Goal: Task Accomplishment & Management: Complete application form

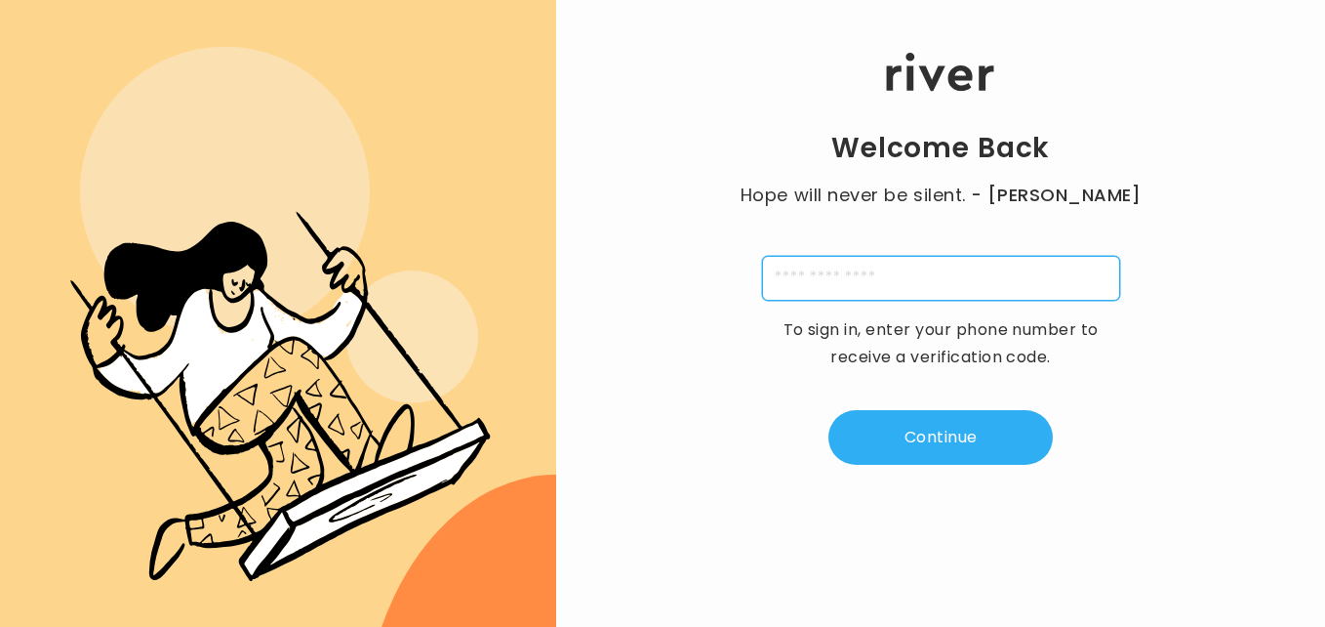
click at [815, 284] on input "tel" at bounding box center [941, 278] width 358 height 45
type input "**********"
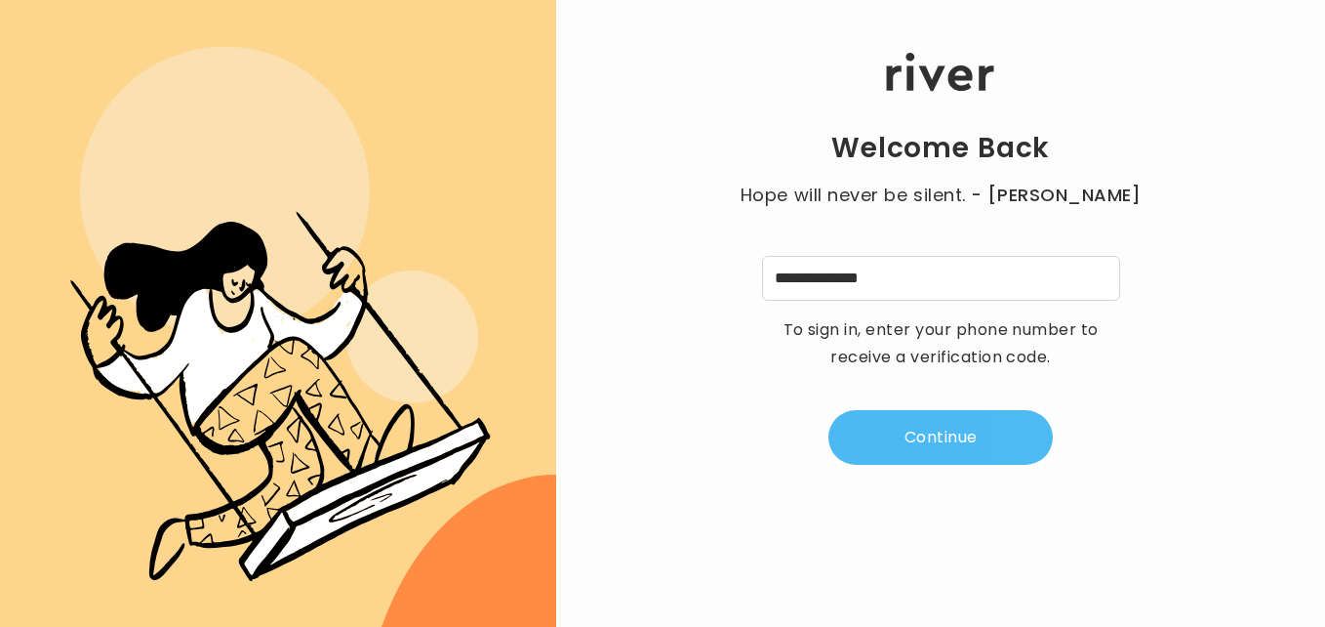
click at [896, 435] on button "Continue" at bounding box center [941, 437] width 224 height 55
type input "*"
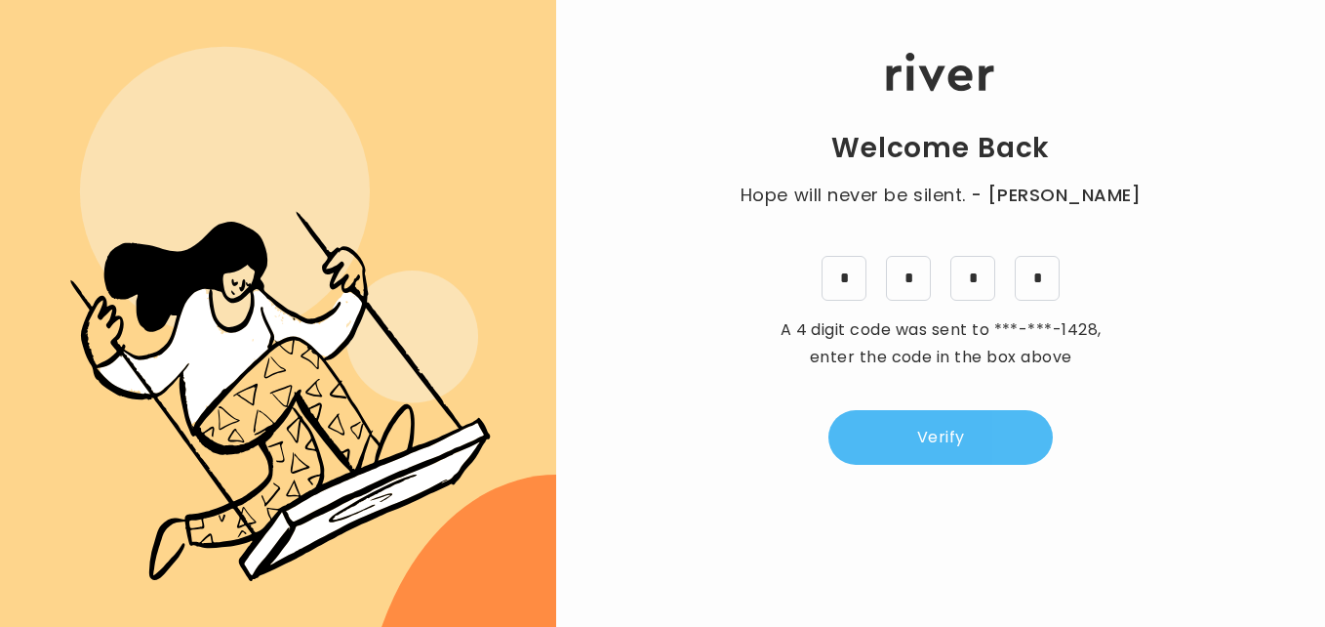
click at [896, 435] on button "Verify" at bounding box center [941, 437] width 224 height 55
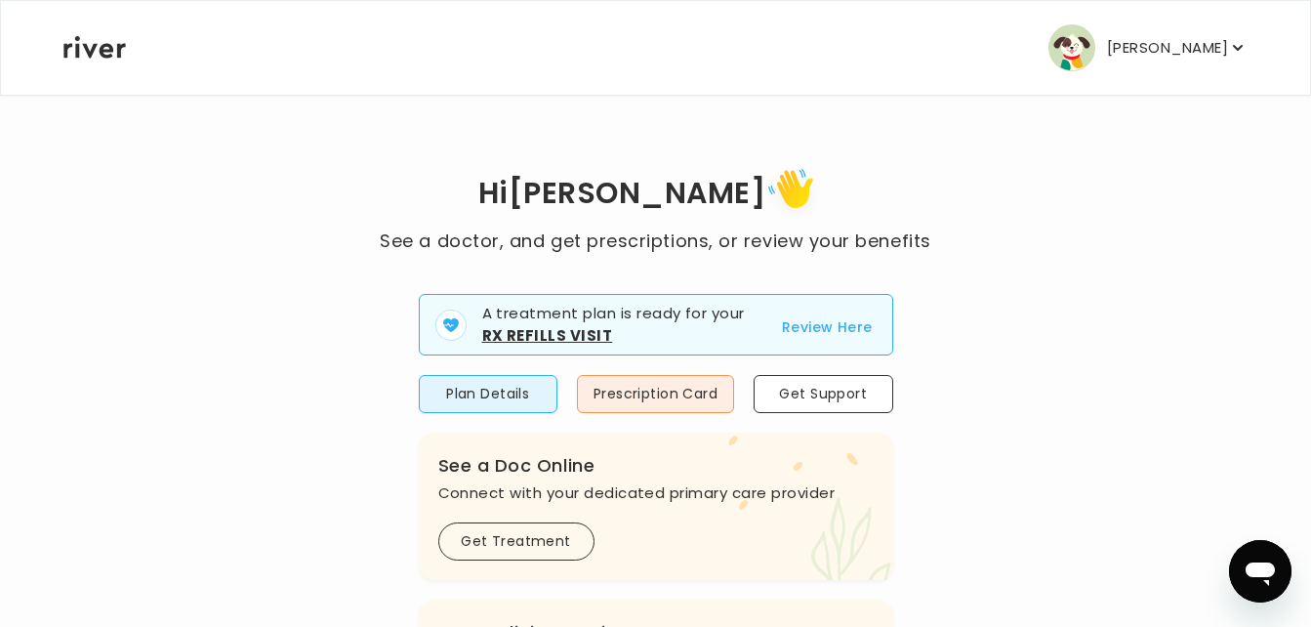
click at [838, 318] on button "Review Here" at bounding box center [827, 326] width 91 height 23
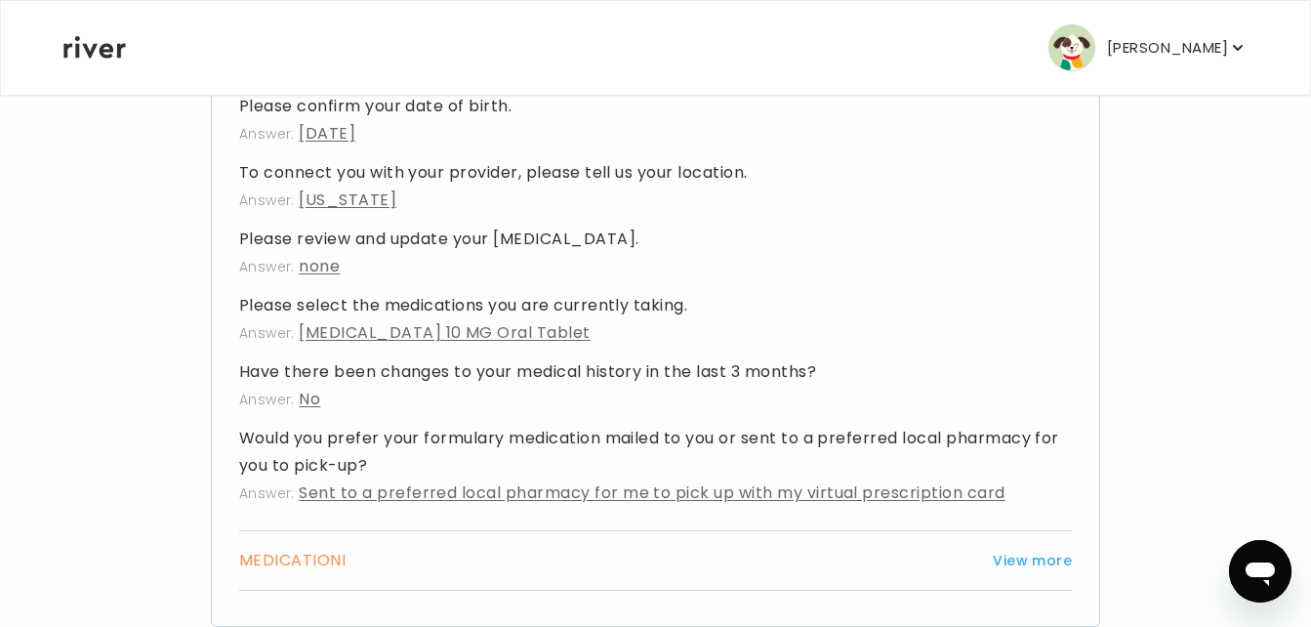
scroll to position [1043, 0]
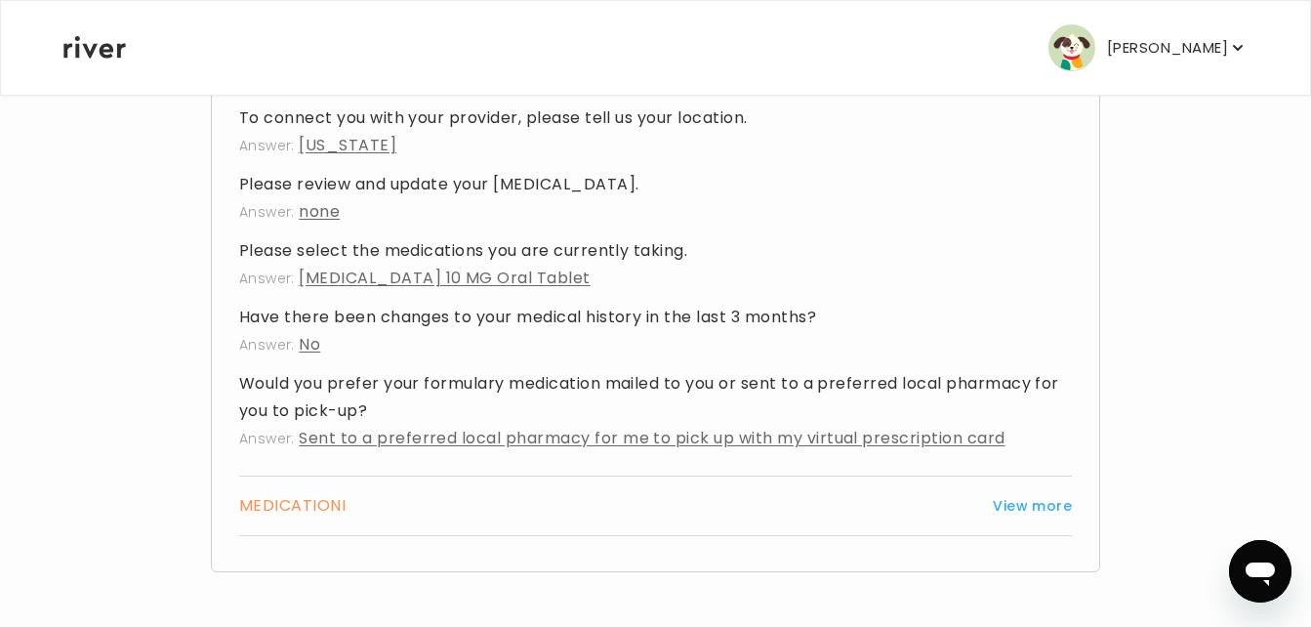
click at [1238, 47] on icon "button" at bounding box center [1238, 48] width 20 height 20
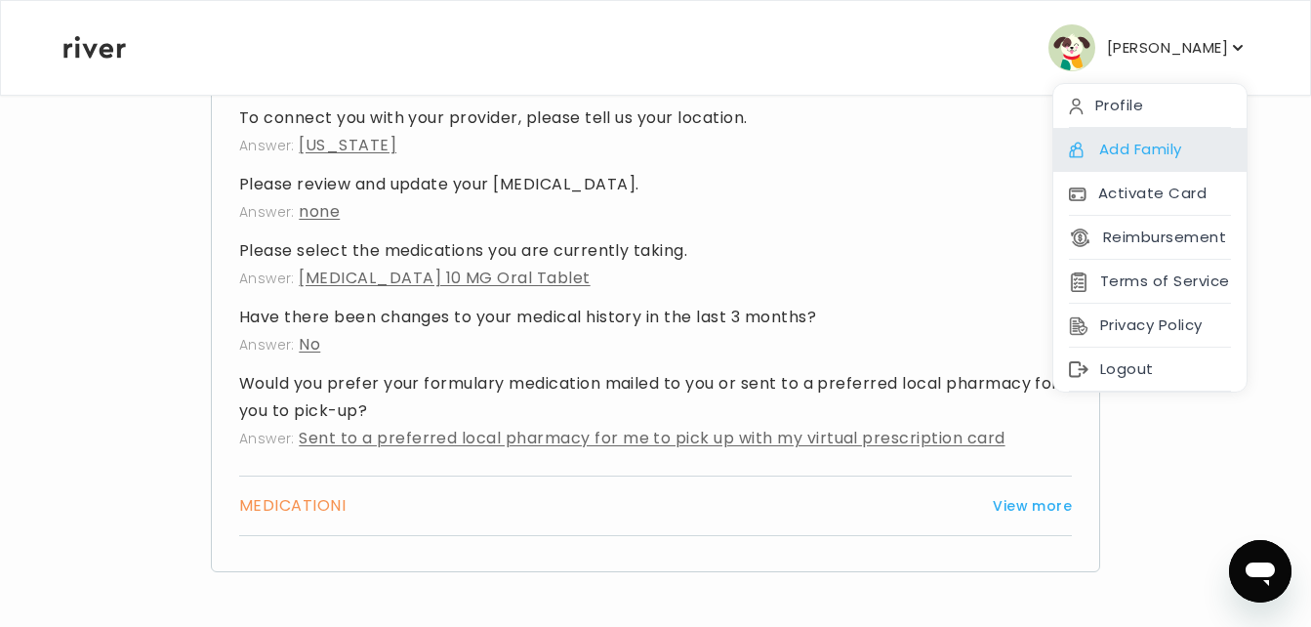
click at [1118, 140] on div "Add Family" at bounding box center [1149, 150] width 193 height 44
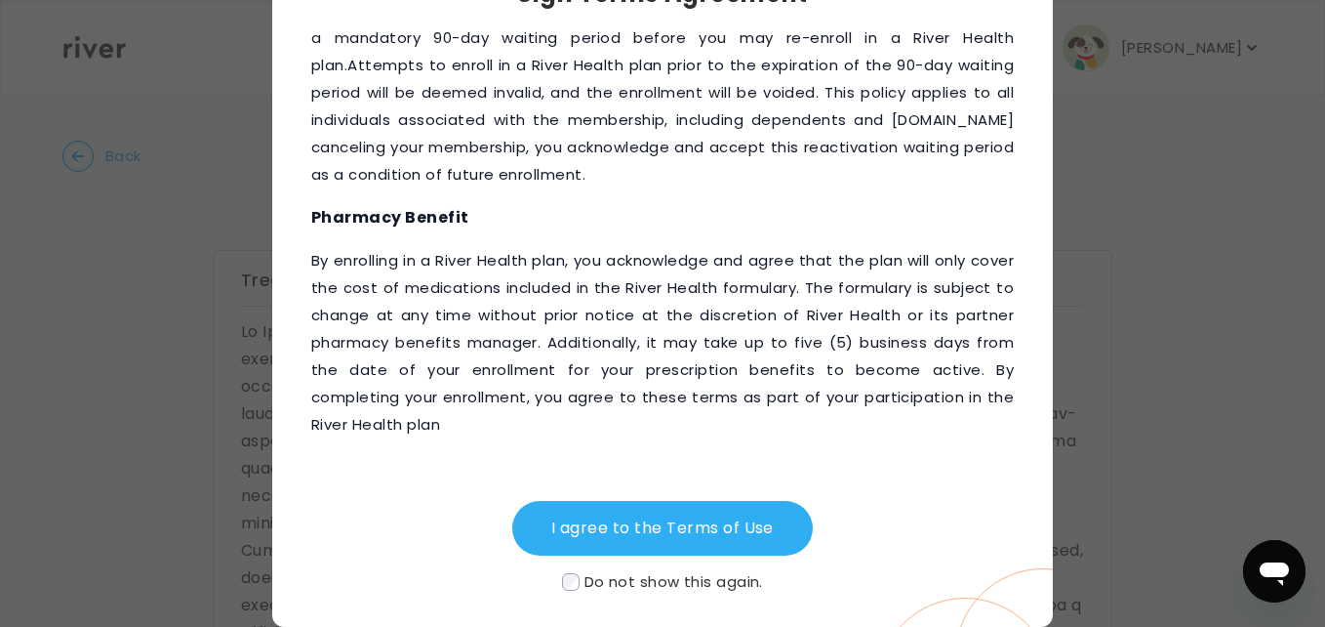
scroll to position [2572, 0]
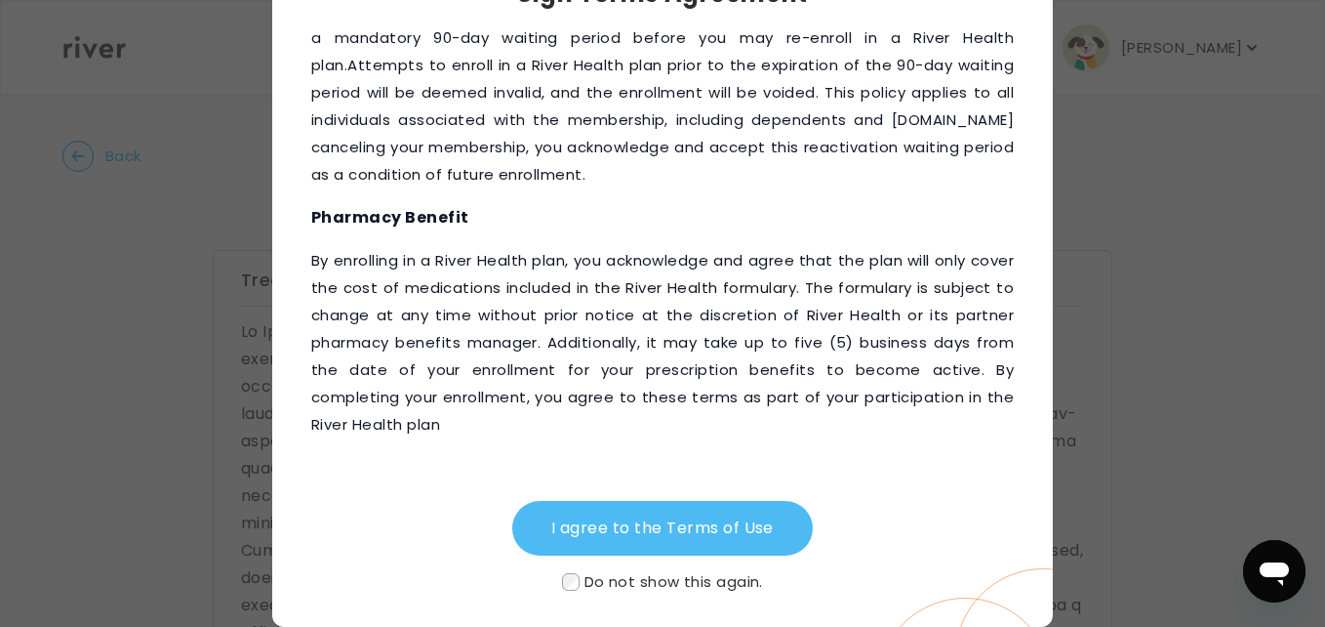
click at [683, 524] on button "I agree to the Terms of Use" at bounding box center [662, 528] width 301 height 55
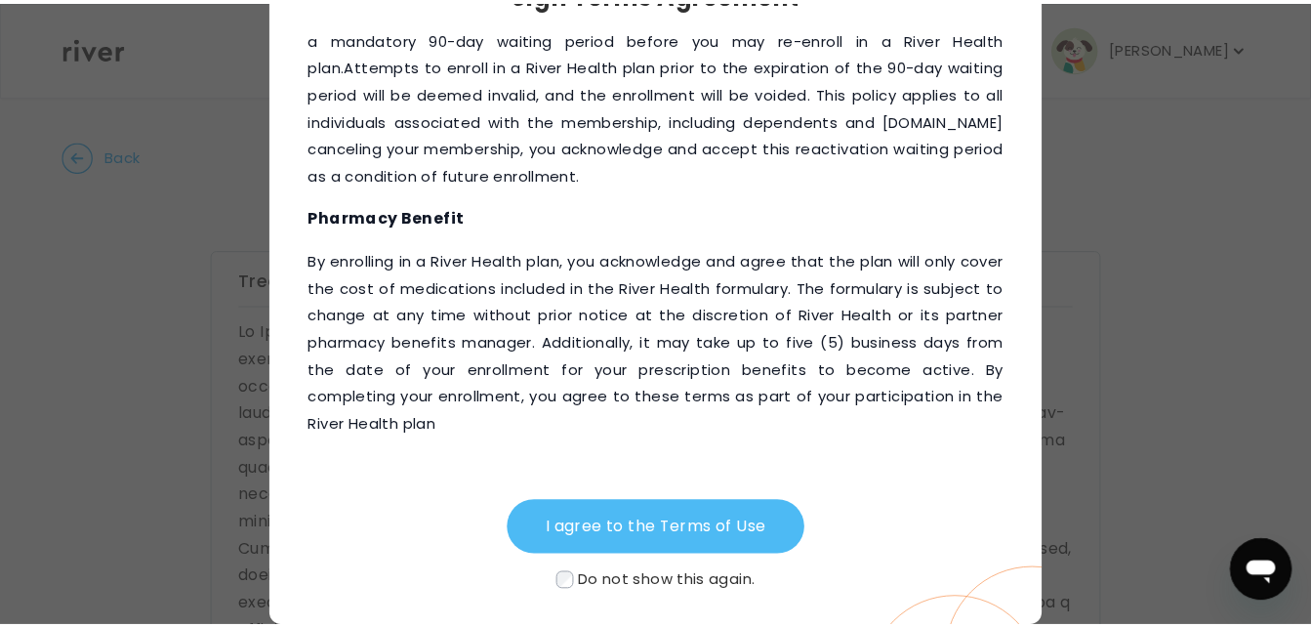
scroll to position [0, 0]
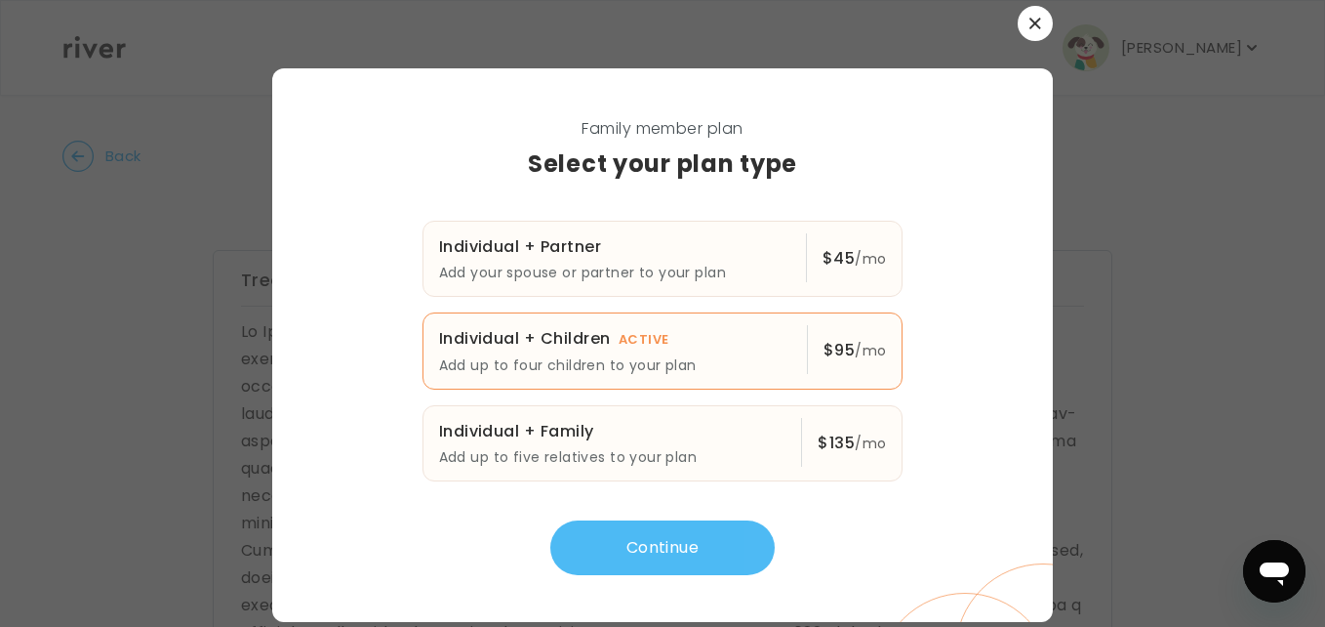
click at [673, 538] on button "Continue" at bounding box center [662, 547] width 224 height 55
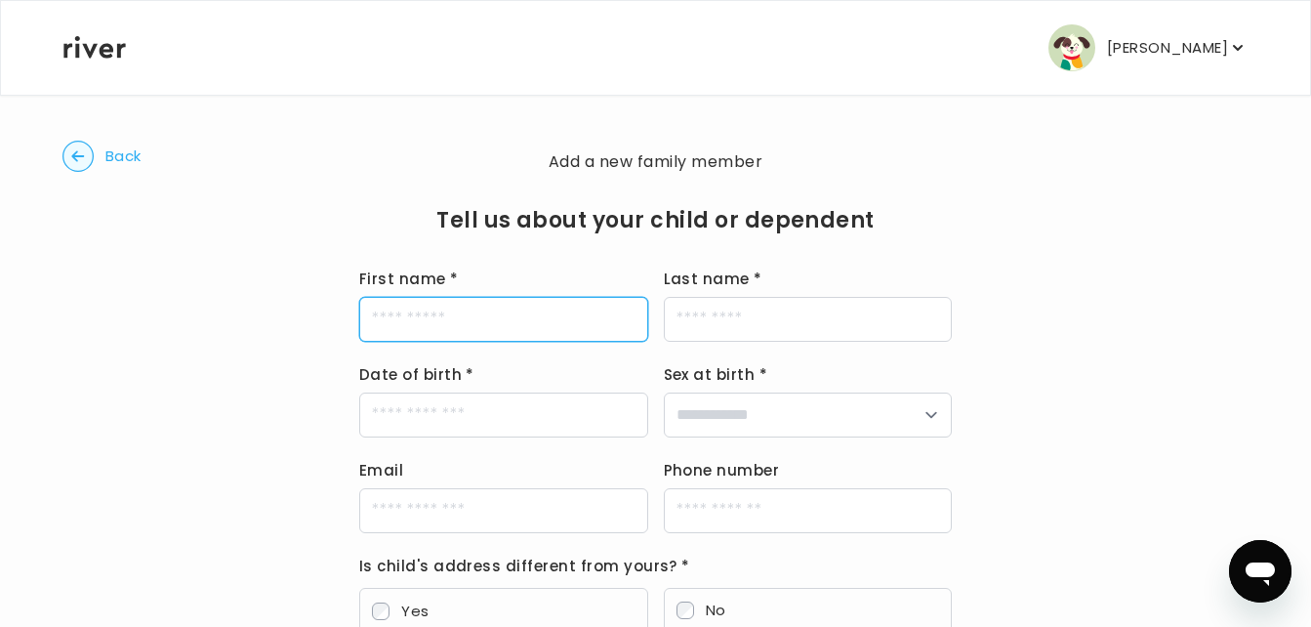
click at [515, 325] on input "First name *" at bounding box center [503, 319] width 289 height 45
type input "*****"
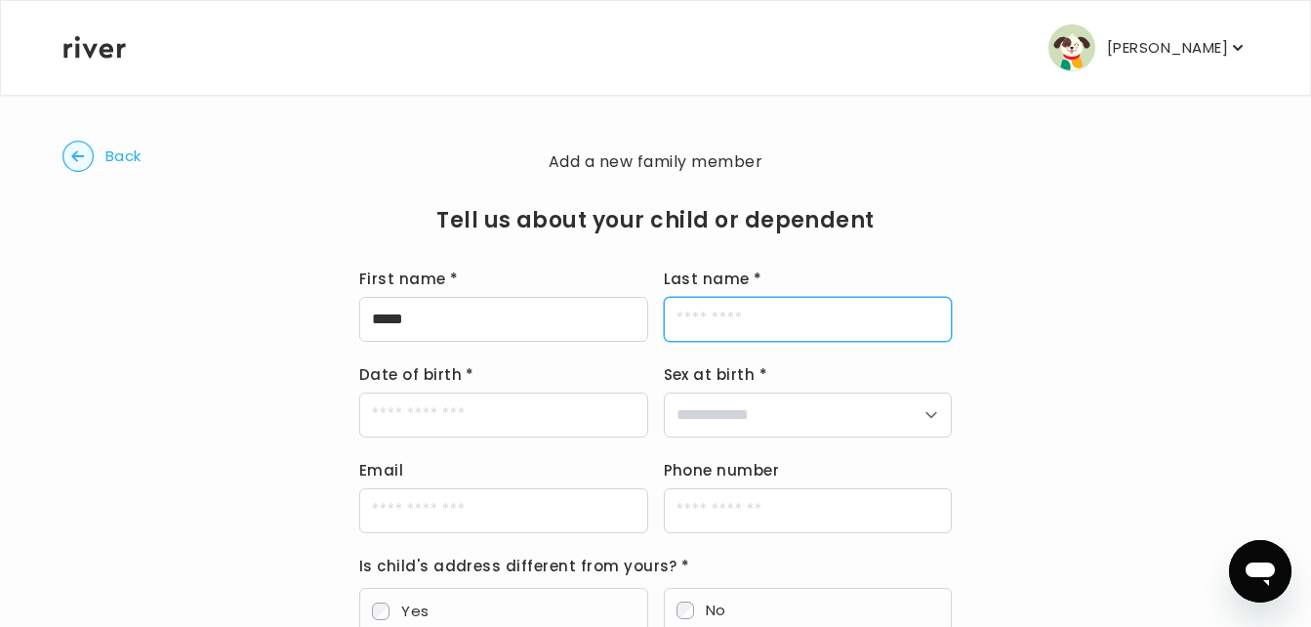
type input "******"
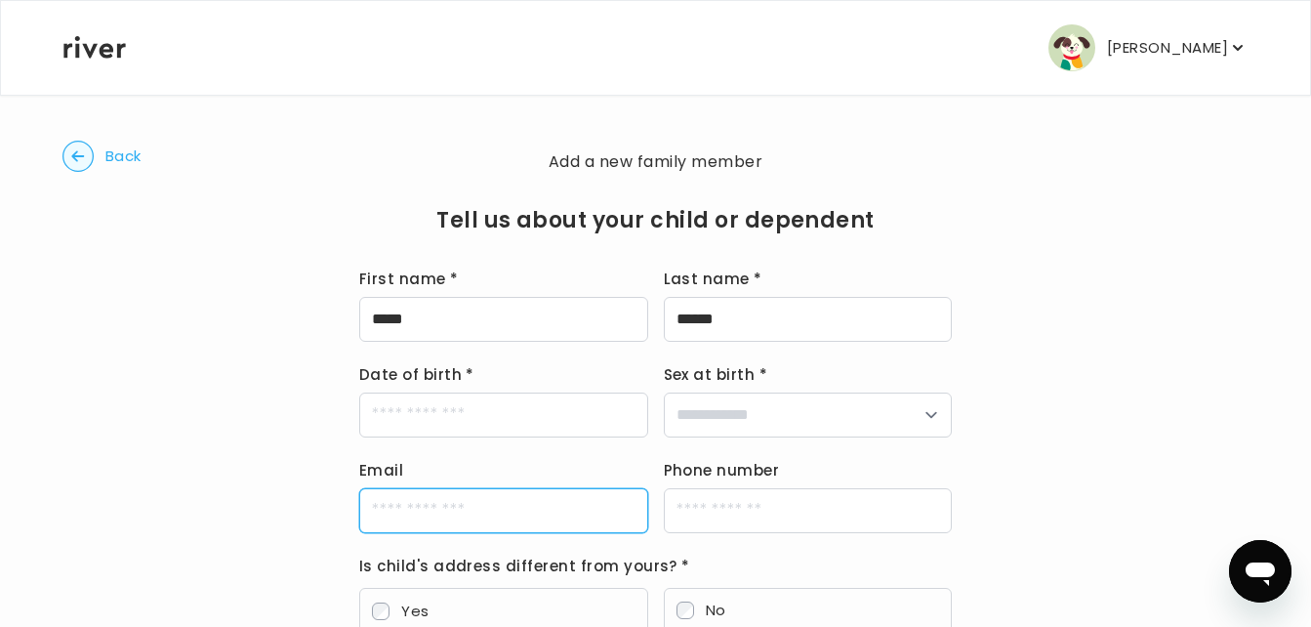
type input "**********"
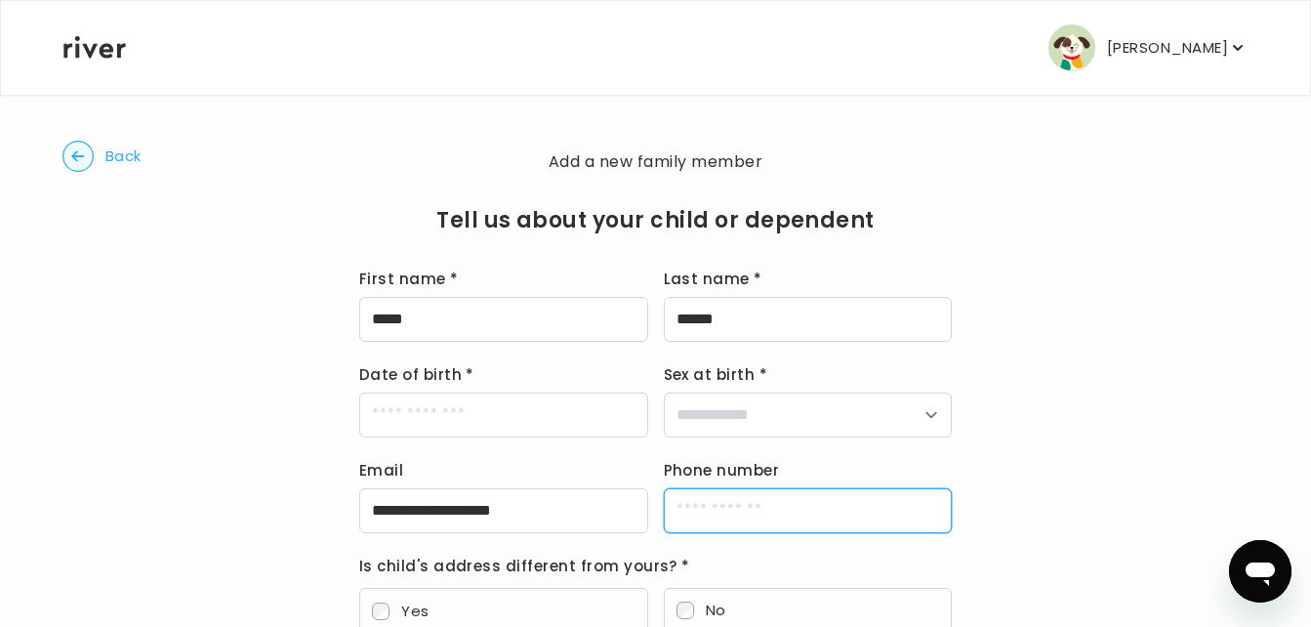
type input "**********"
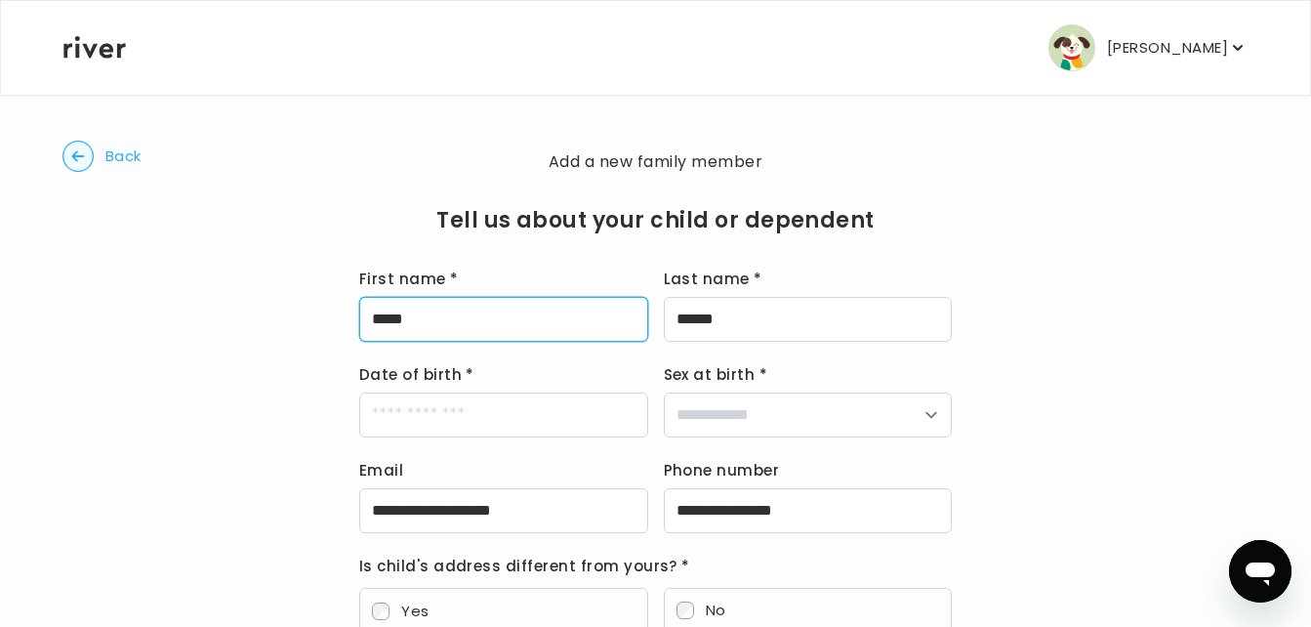
type input "*****"
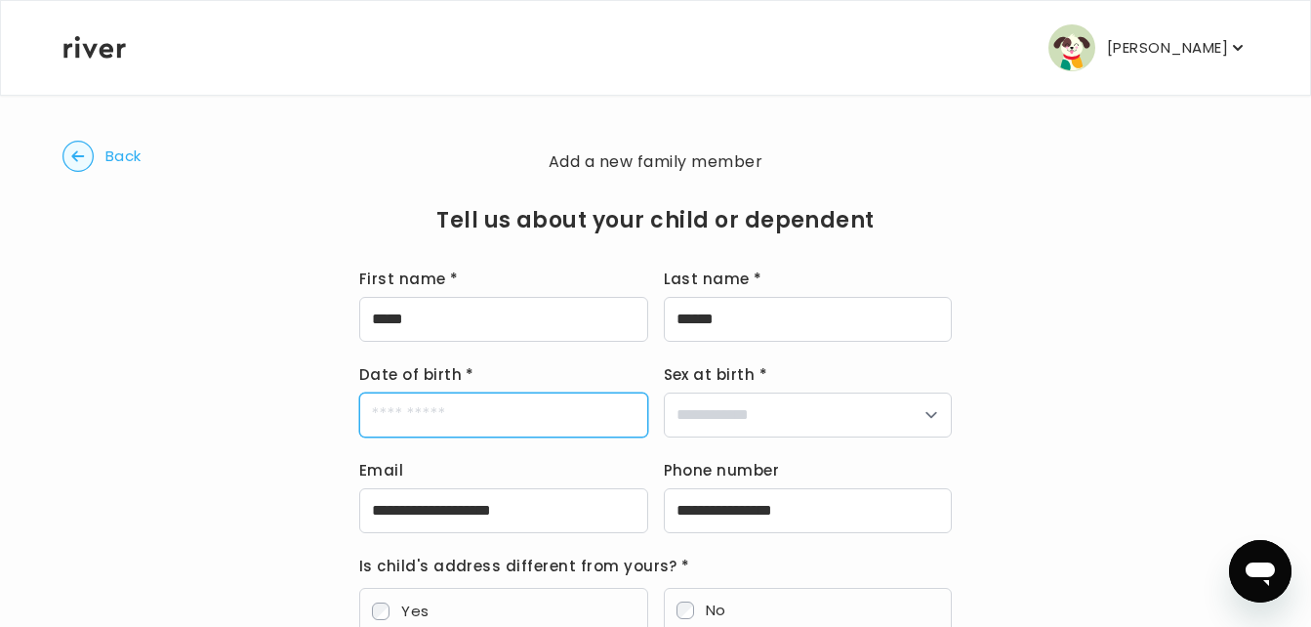
click at [600, 415] on input "Date of birth *" at bounding box center [503, 414] width 289 height 45
type input "**********"
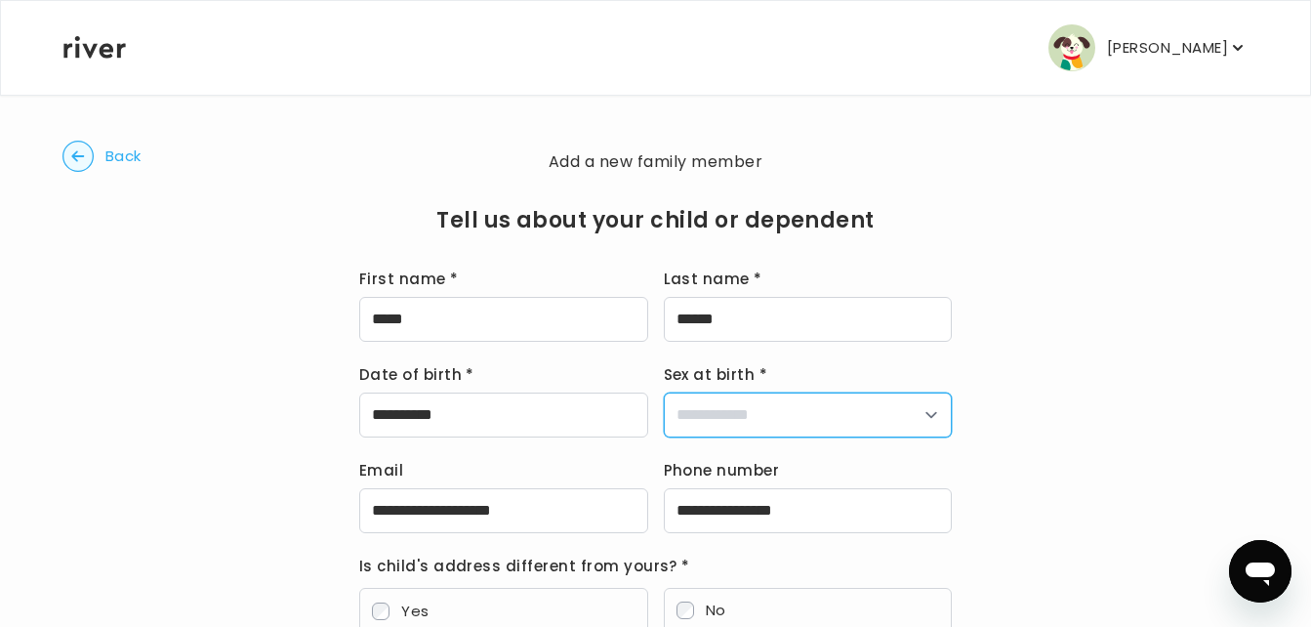
click at [932, 414] on select "**********" at bounding box center [808, 414] width 289 height 45
select select "****"
click at [664, 392] on select "**********" at bounding box center [808, 414] width 289 height 45
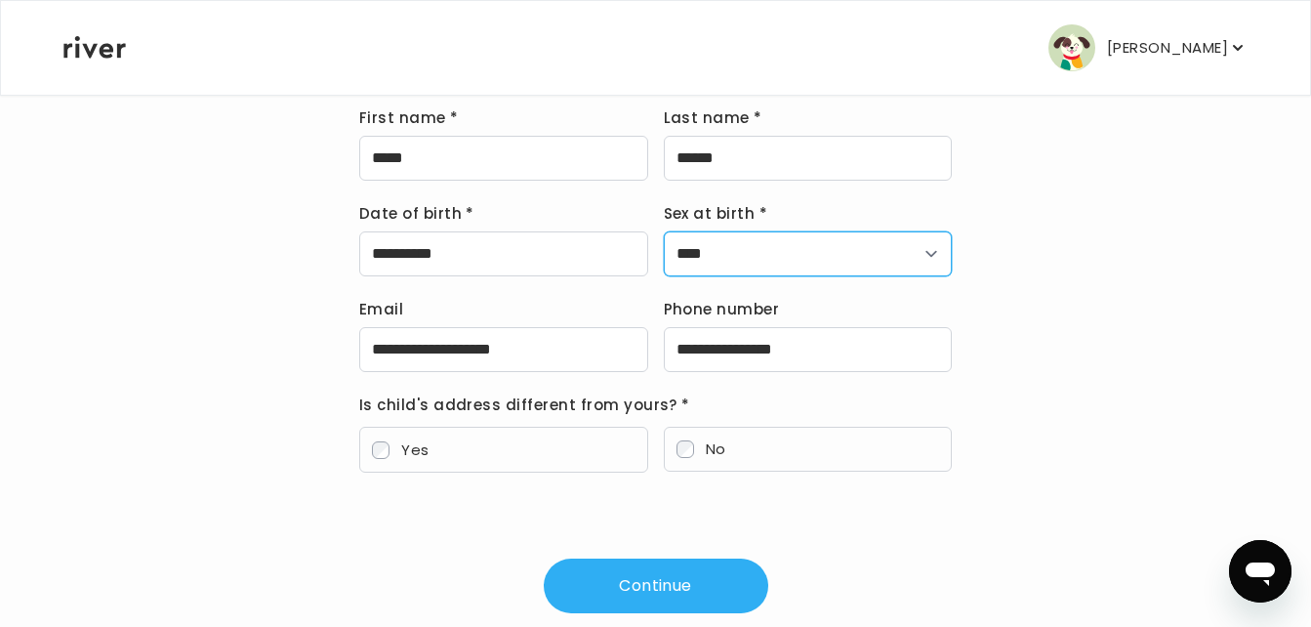
scroll to position [200, 0]
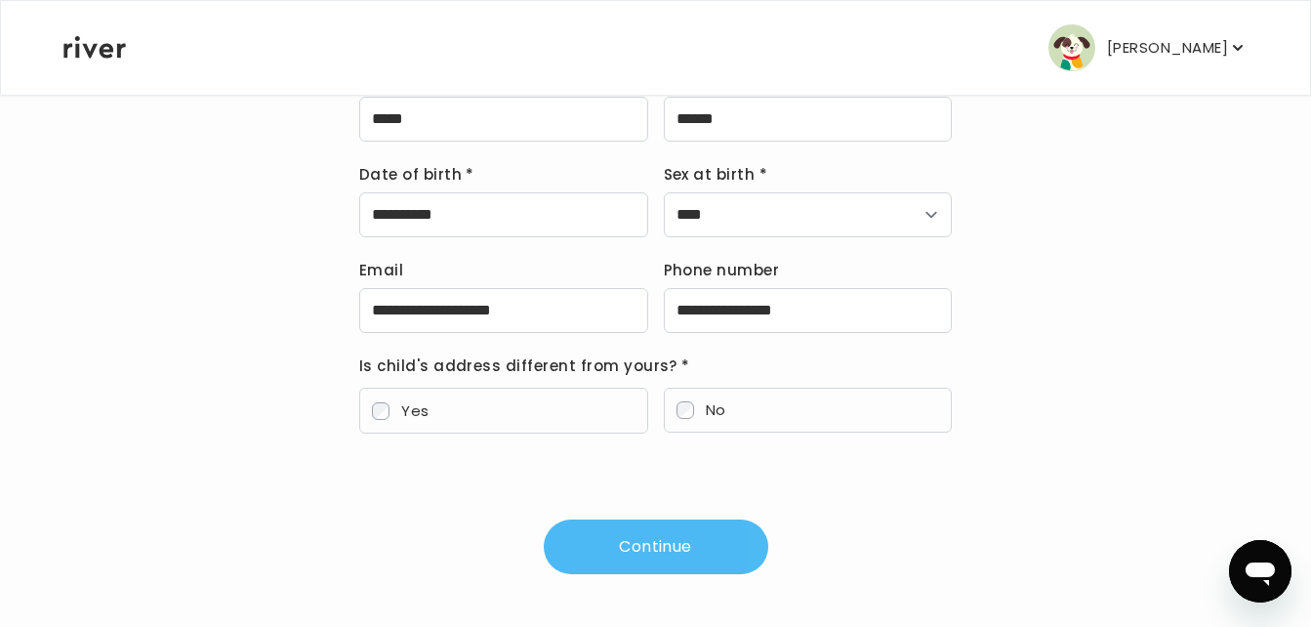
click at [676, 555] on button "Continue" at bounding box center [656, 546] width 224 height 55
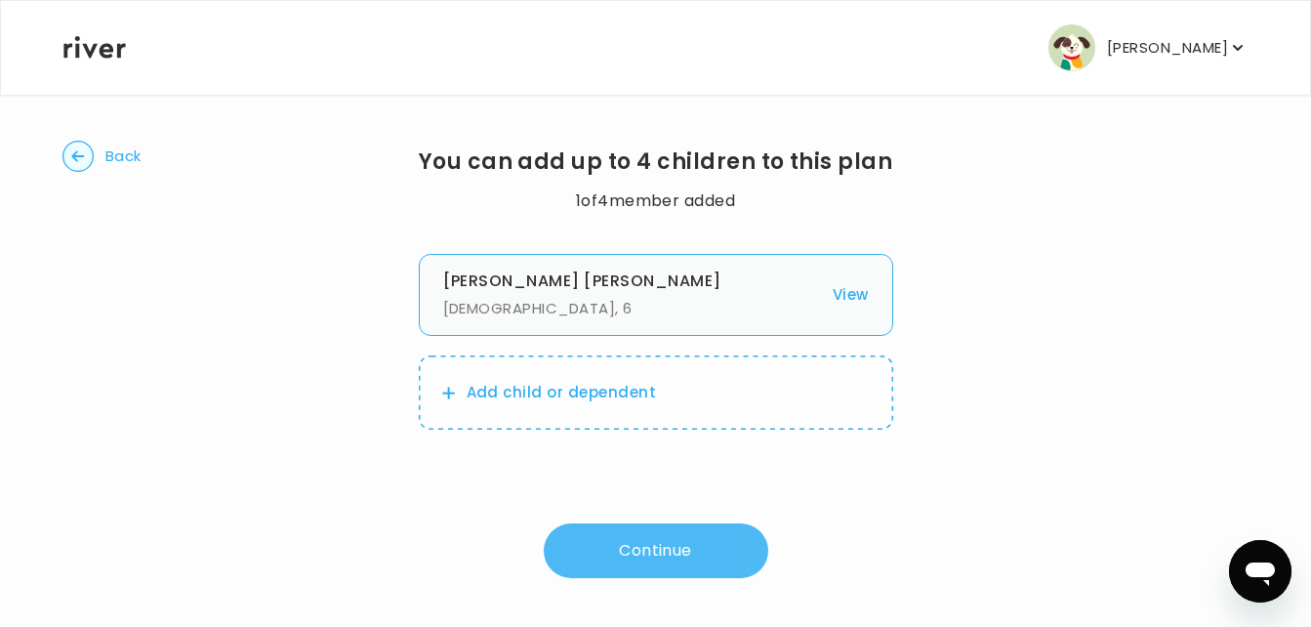
click at [701, 548] on button "Continue" at bounding box center [656, 550] width 224 height 55
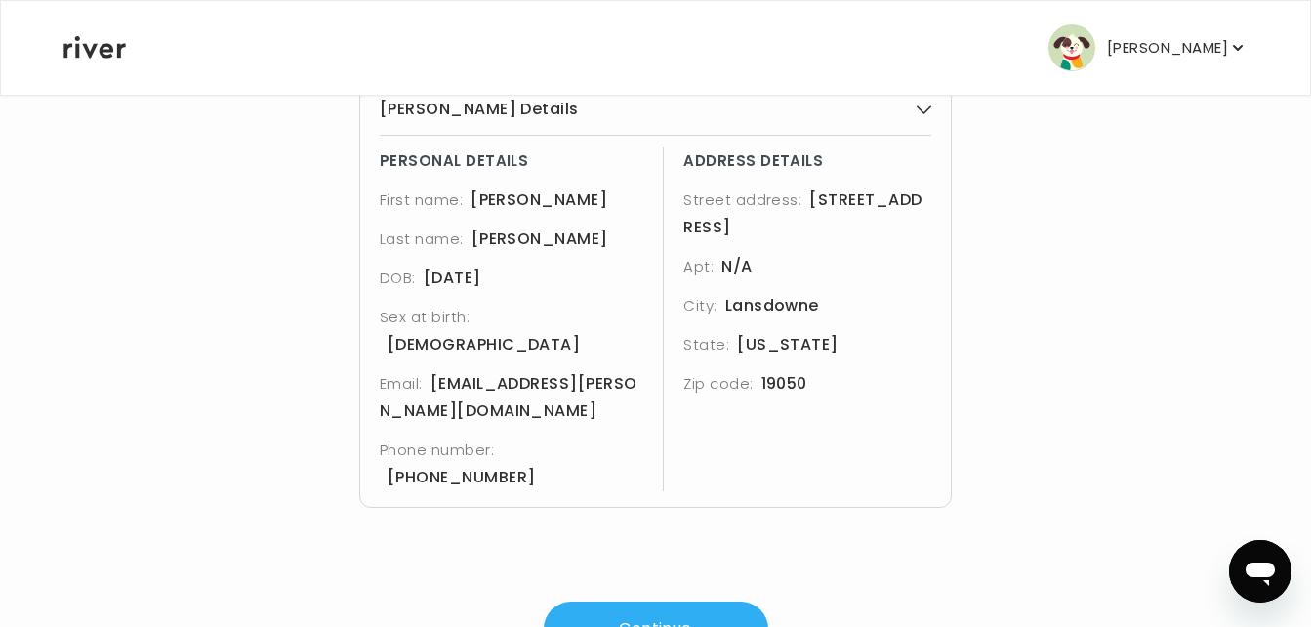
scroll to position [182, 0]
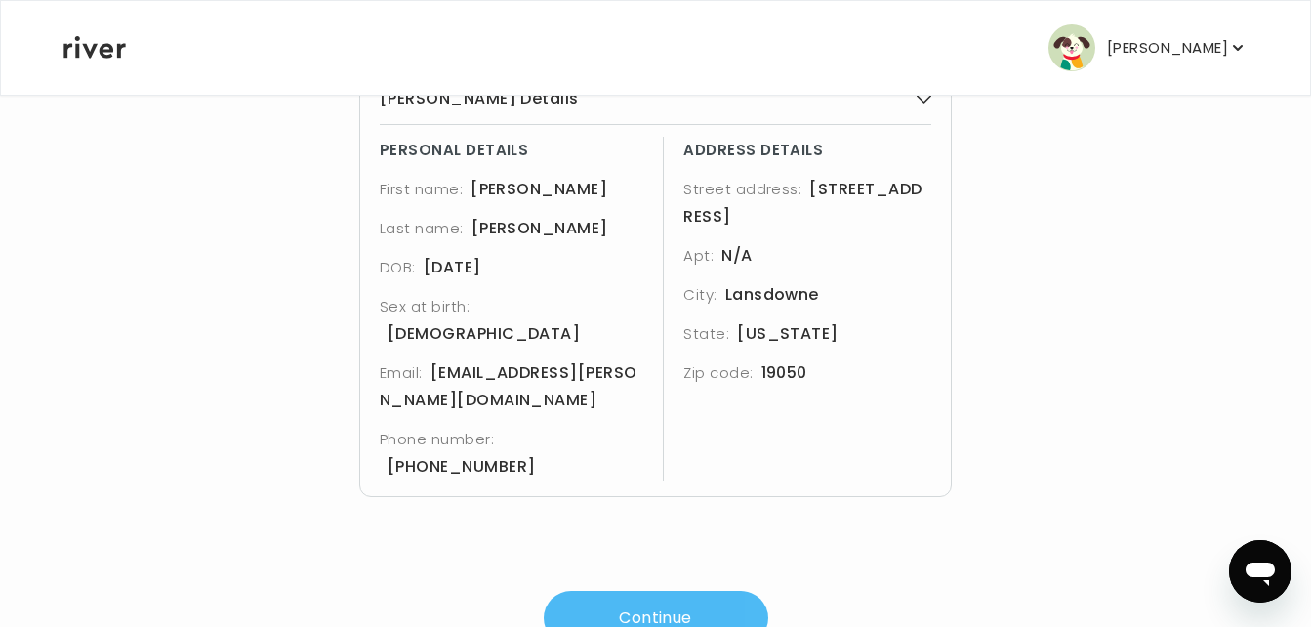
click at [642, 590] on button "Continue" at bounding box center [656, 617] width 224 height 55
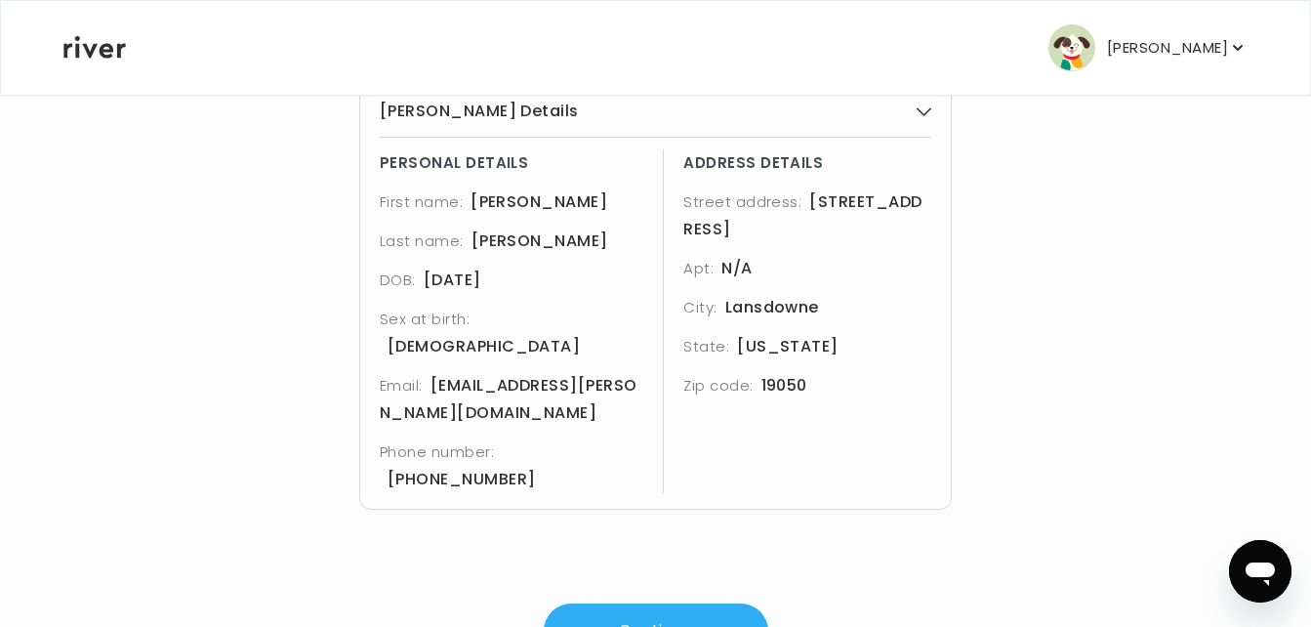
scroll to position [200, 0]
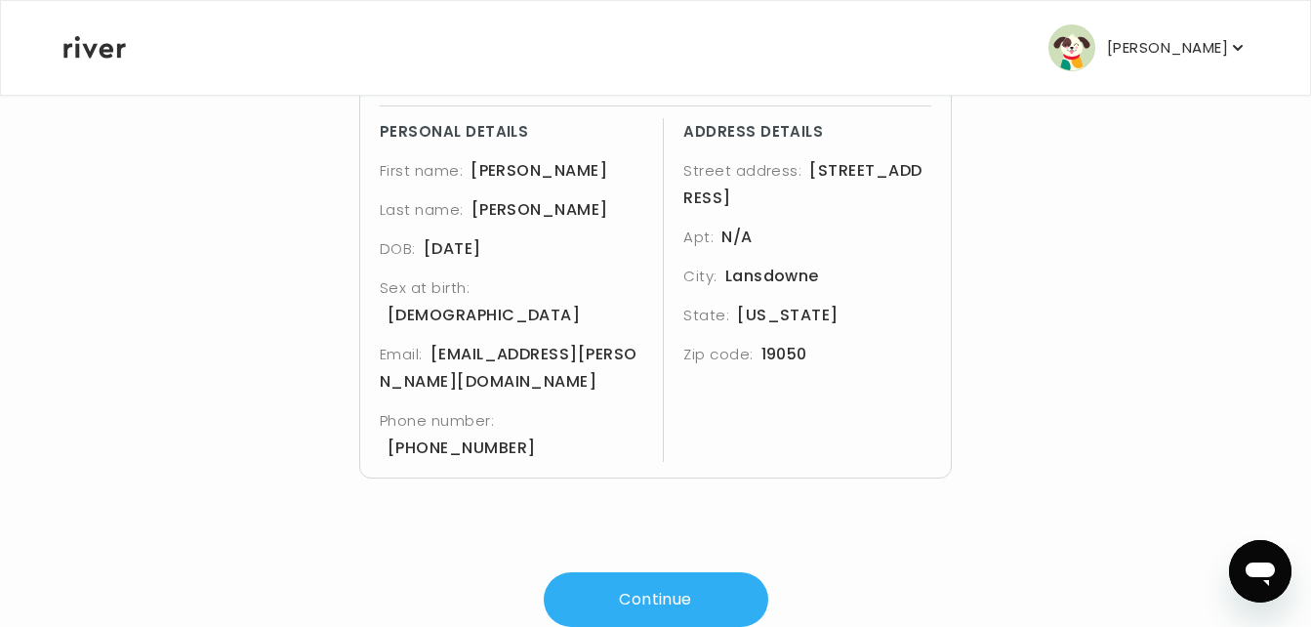
click at [415, 436] on span "[PHONE_NUMBER]" at bounding box center [461, 447] width 148 height 22
click at [615, 572] on button "Continue" at bounding box center [656, 599] width 224 height 55
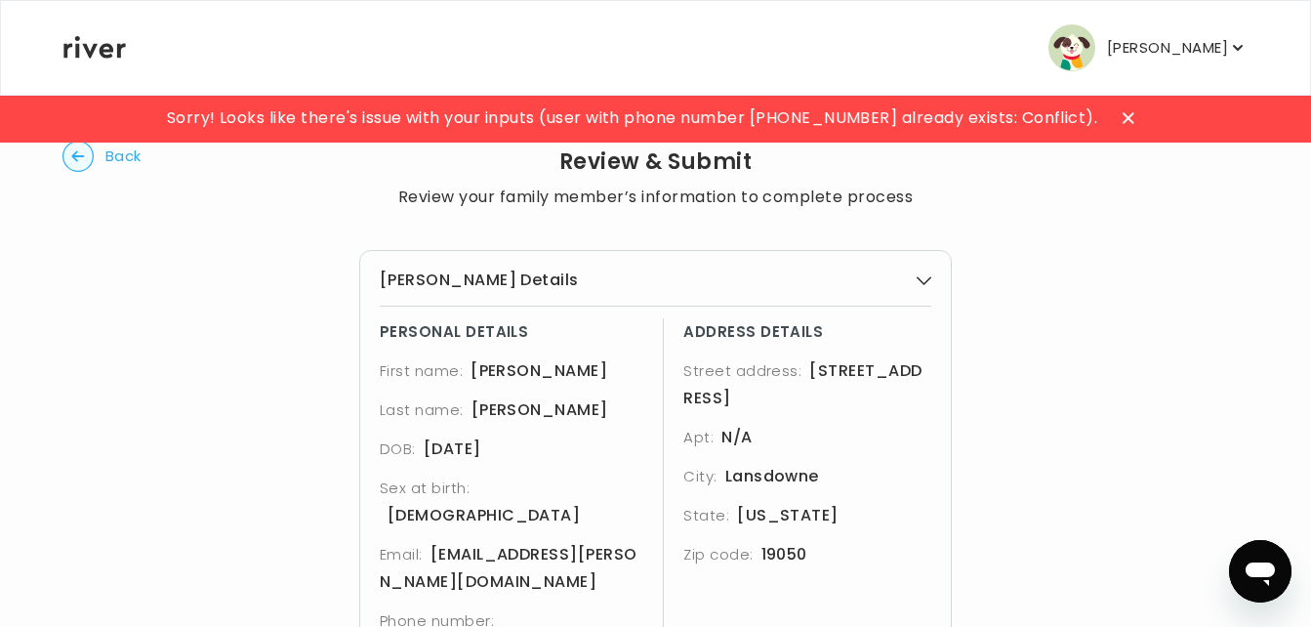
click at [1113, 110] on div at bounding box center [1128, 117] width 31 height 31
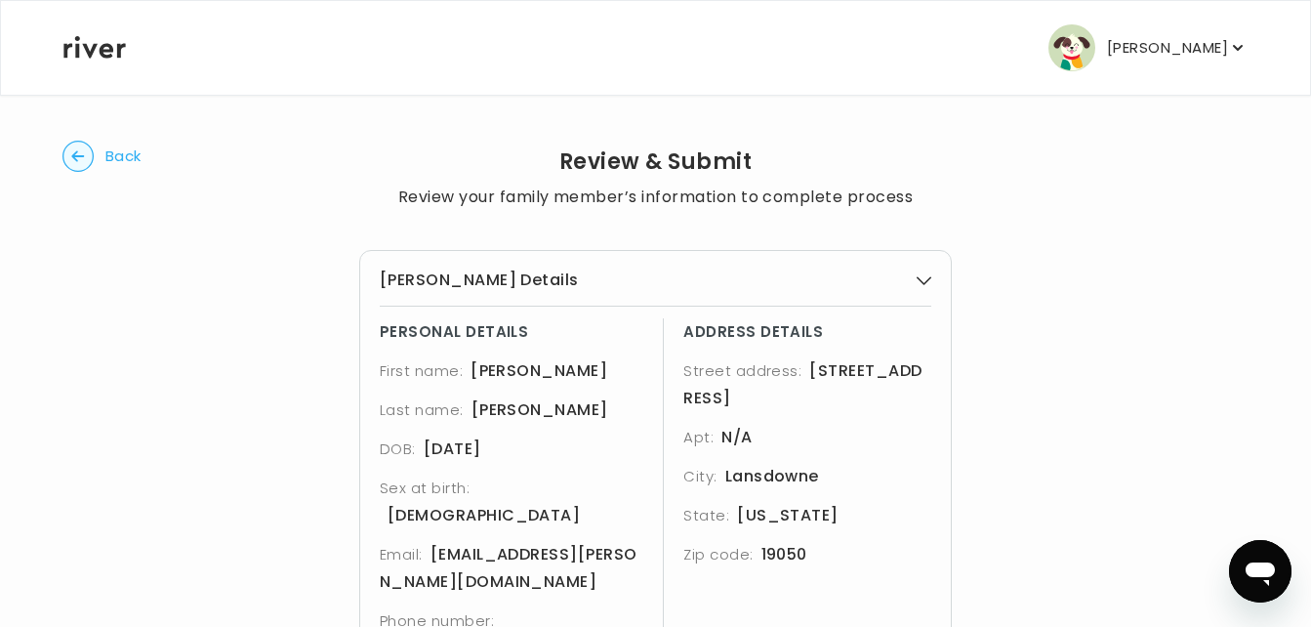
click at [67, 147] on circle "button" at bounding box center [78, 157] width 30 height 30
select select "**"
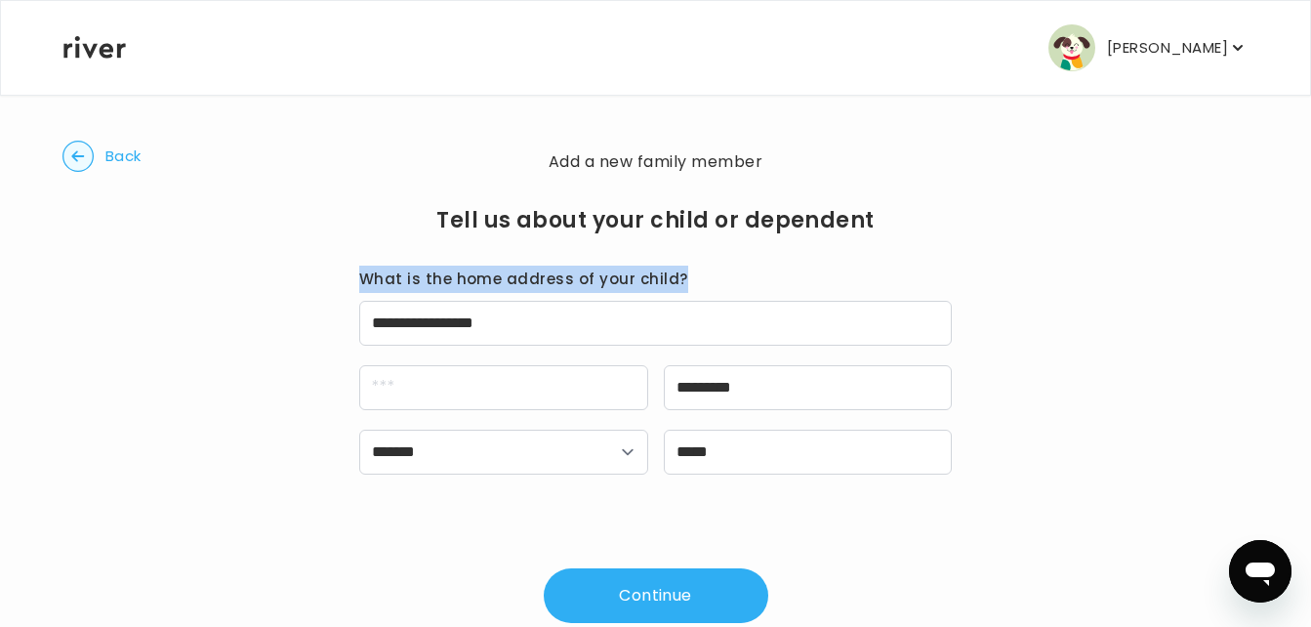
drag, startPoint x: 351, startPoint y: 294, endPoint x: 240, endPoint y: 262, distance: 115.8
click at [240, 262] on div "**********" at bounding box center [655, 385] width 1186 height 474
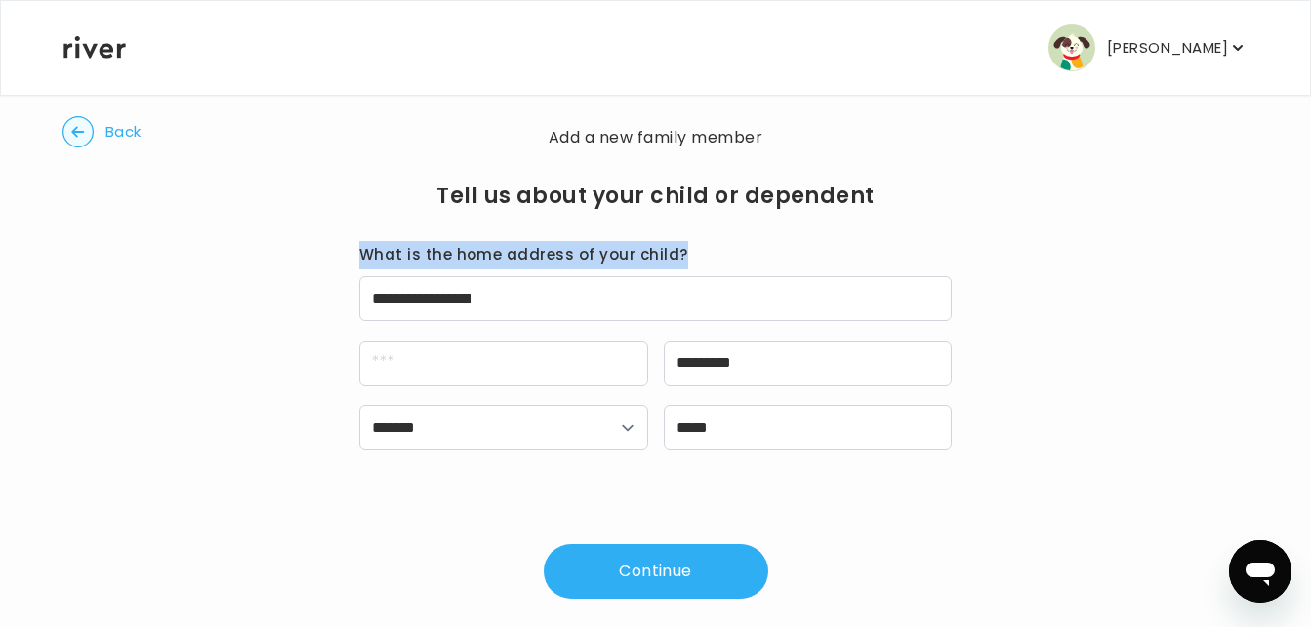
scroll to position [51, 0]
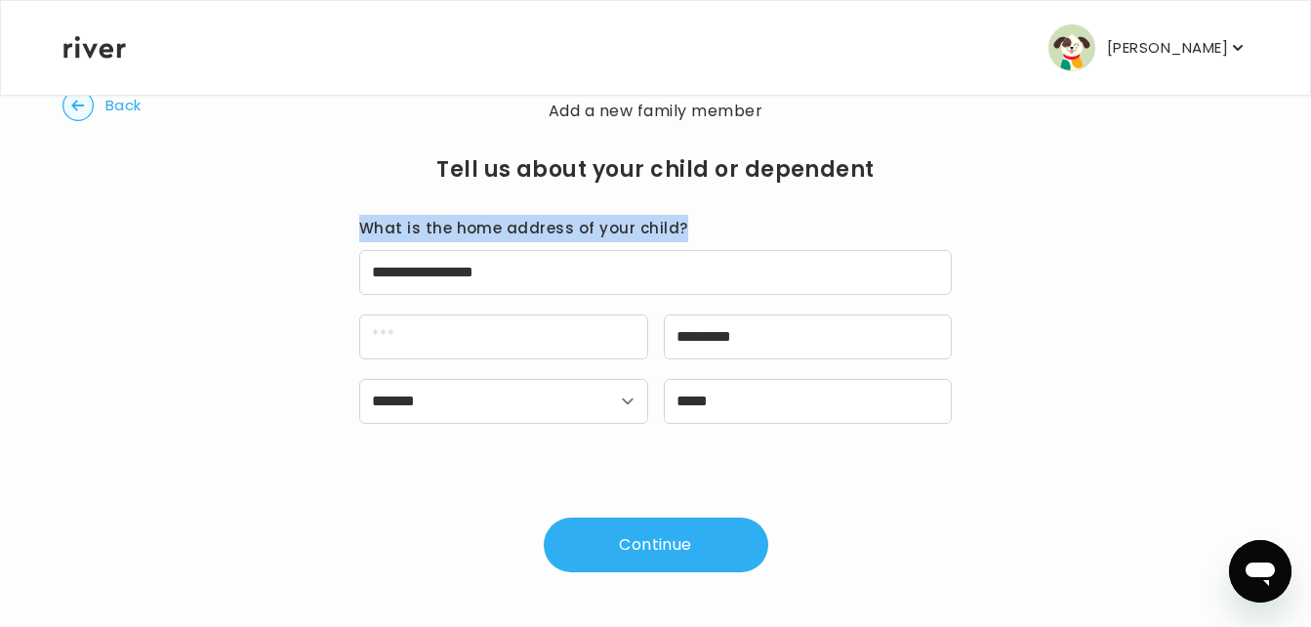
click at [74, 102] on icon "button" at bounding box center [77, 105] width 13 height 11
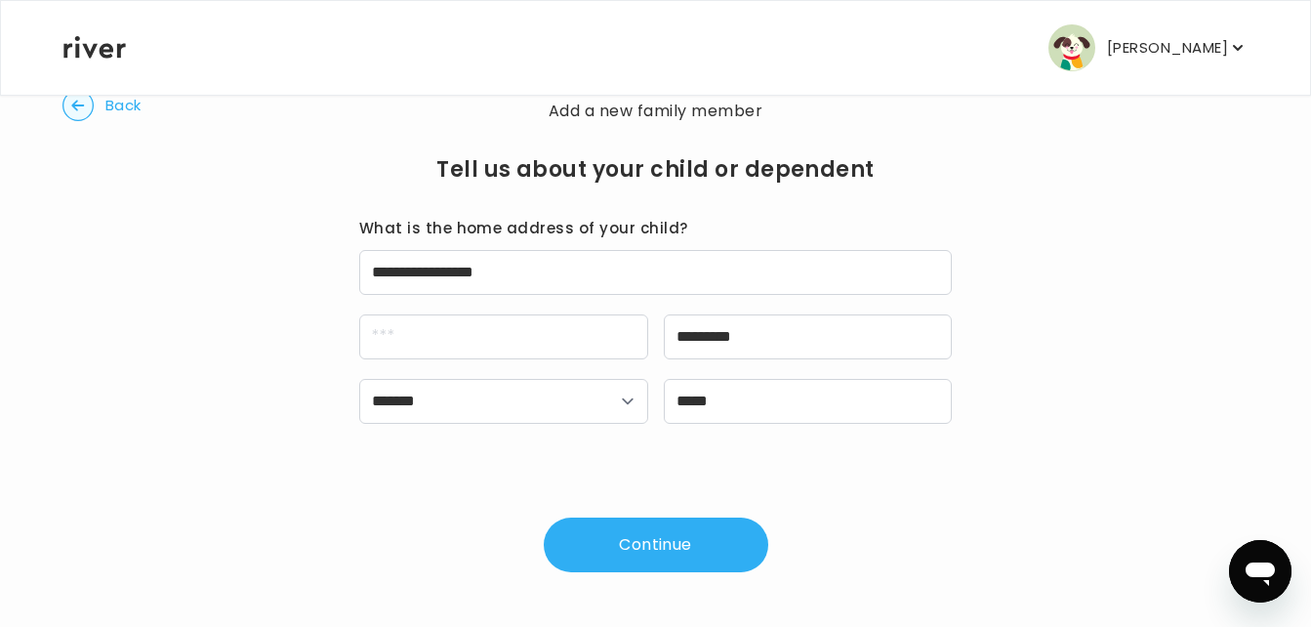
select select "****"
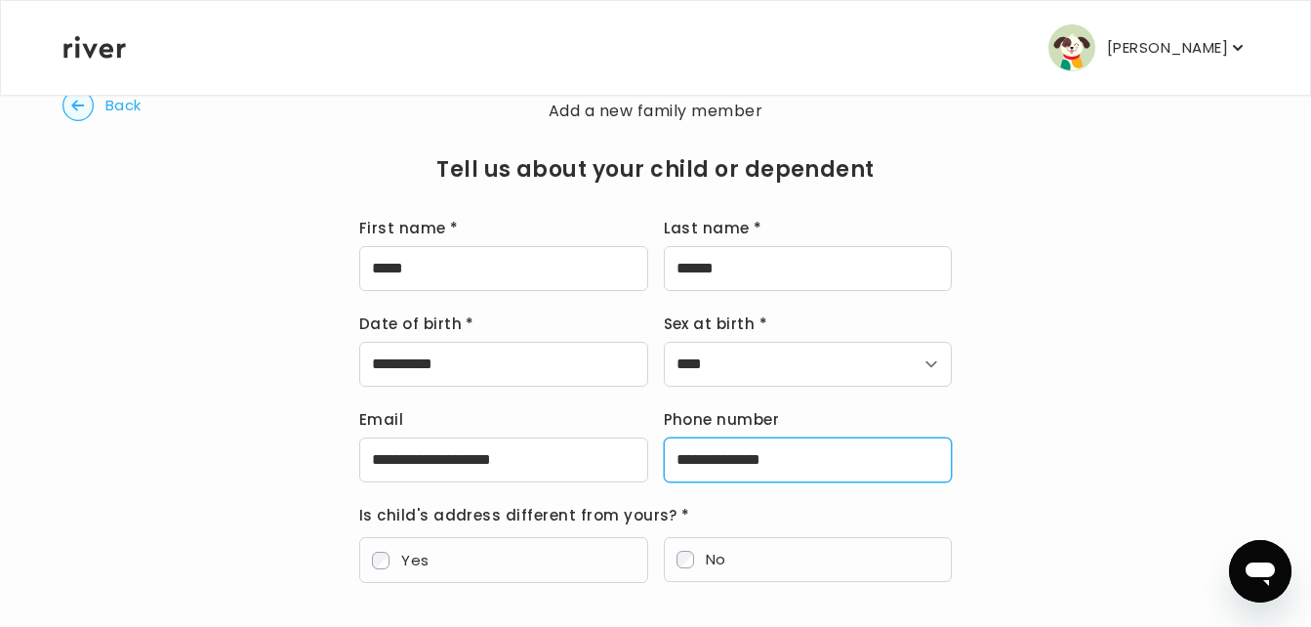
drag, startPoint x: 818, startPoint y: 455, endPoint x: 656, endPoint y: 479, distance: 163.8
click at [656, 479] on div "**********" at bounding box center [655, 444] width 593 height 76
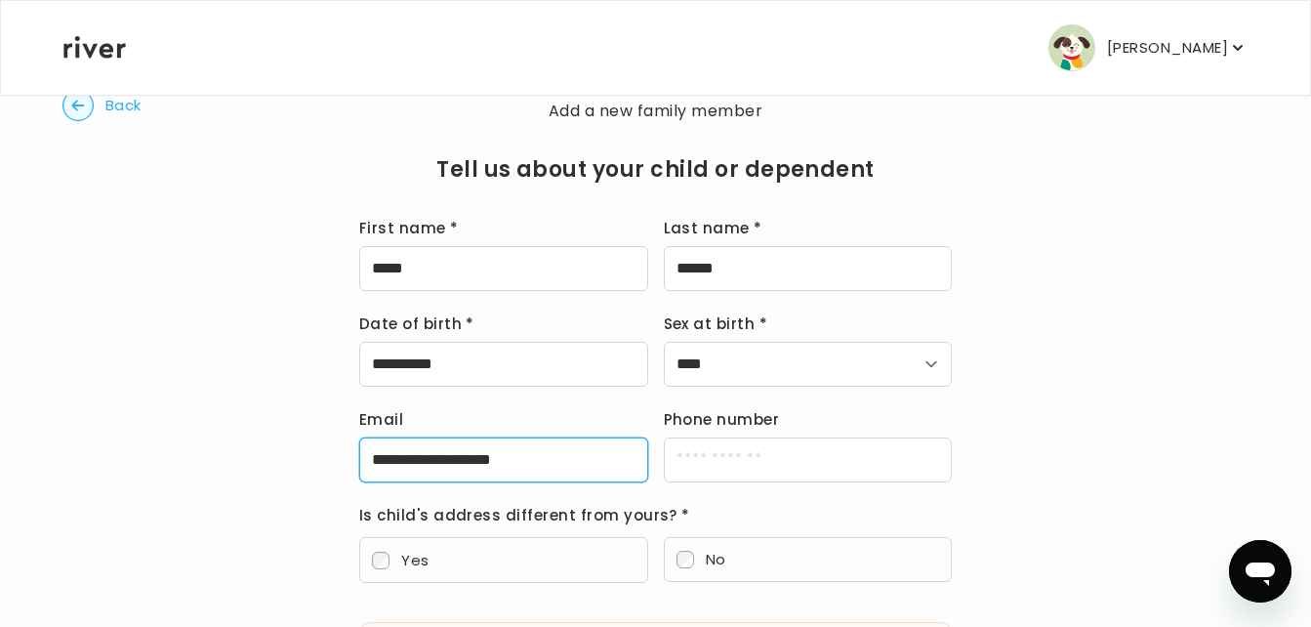
drag, startPoint x: 573, startPoint y: 459, endPoint x: 362, endPoint y: 467, distance: 211.0
click at [362, 467] on input "**********" at bounding box center [503, 459] width 289 height 45
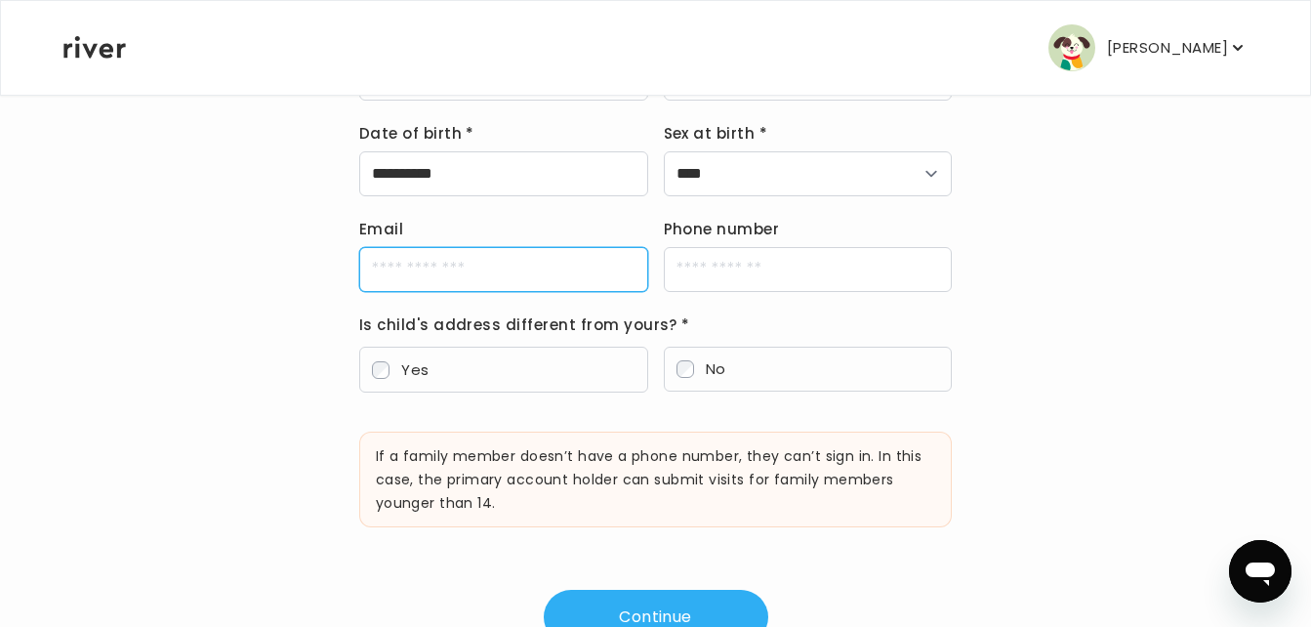
scroll to position [313, 0]
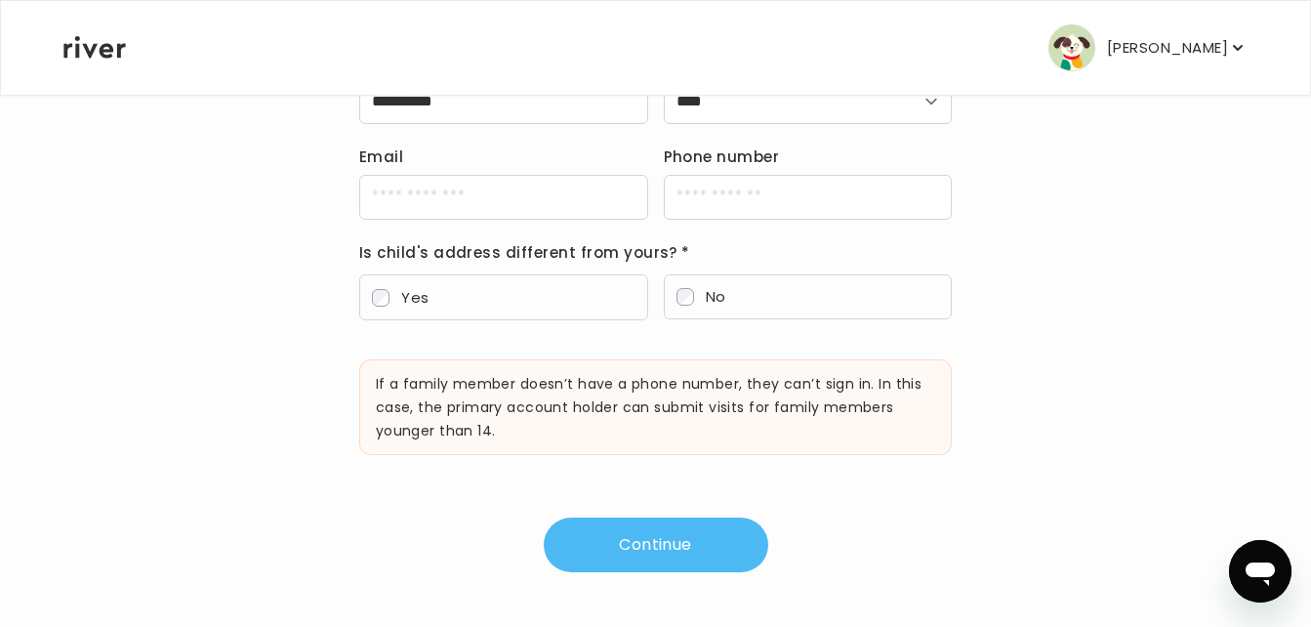
click at [675, 544] on button "Continue" at bounding box center [656, 544] width 224 height 55
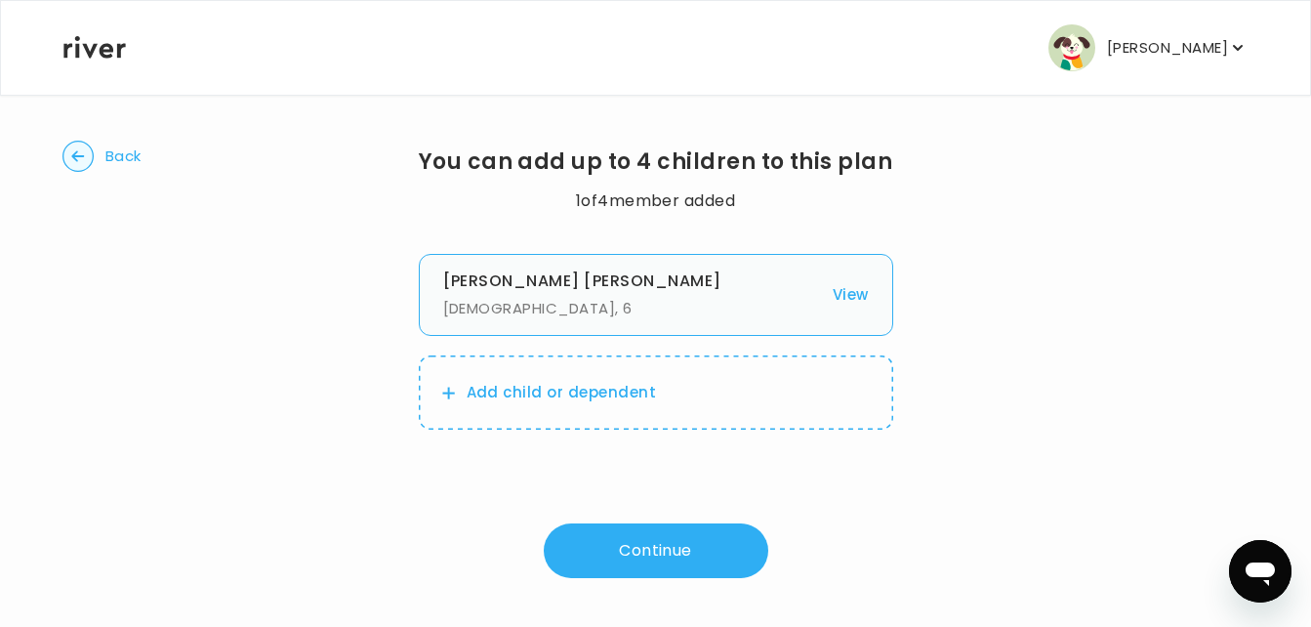
click at [675, 544] on button "Continue" at bounding box center [656, 550] width 224 height 55
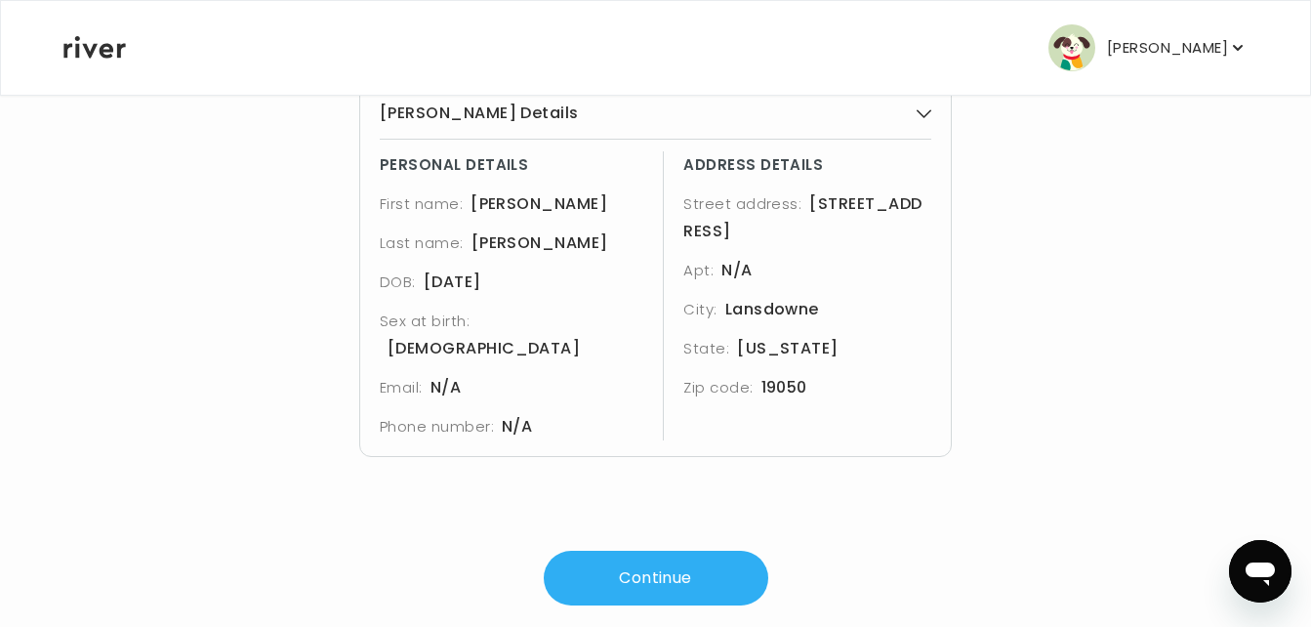
scroll to position [173, 0]
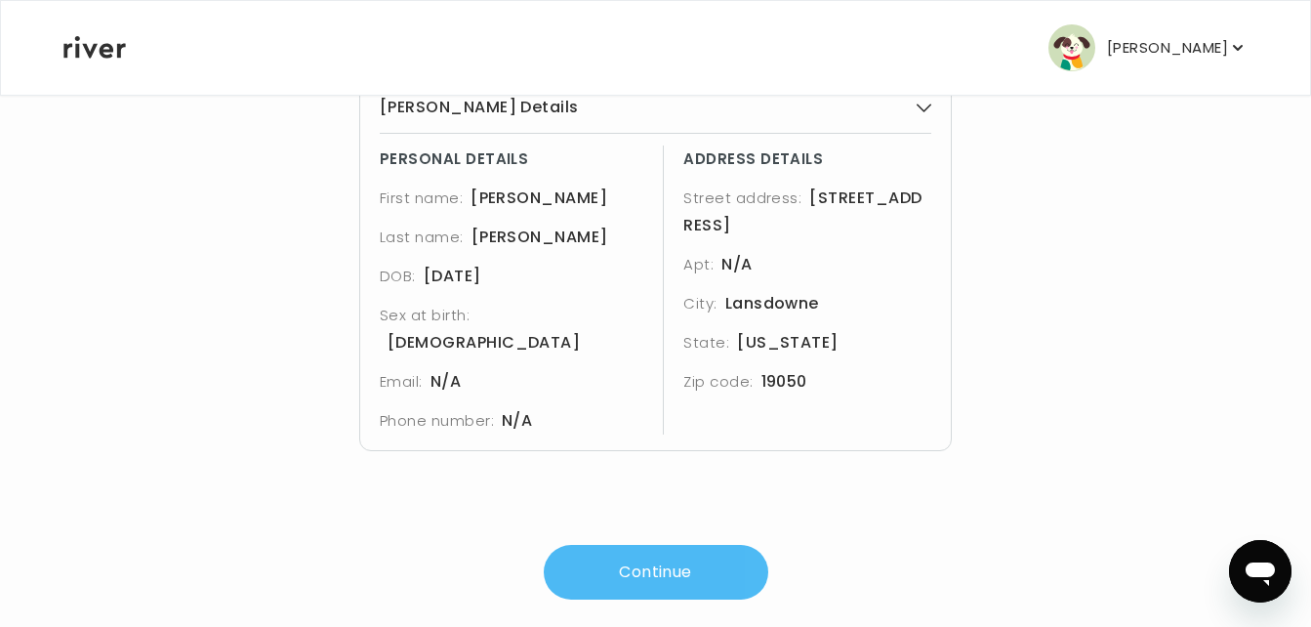
click at [679, 552] on button "Continue" at bounding box center [656, 572] width 224 height 55
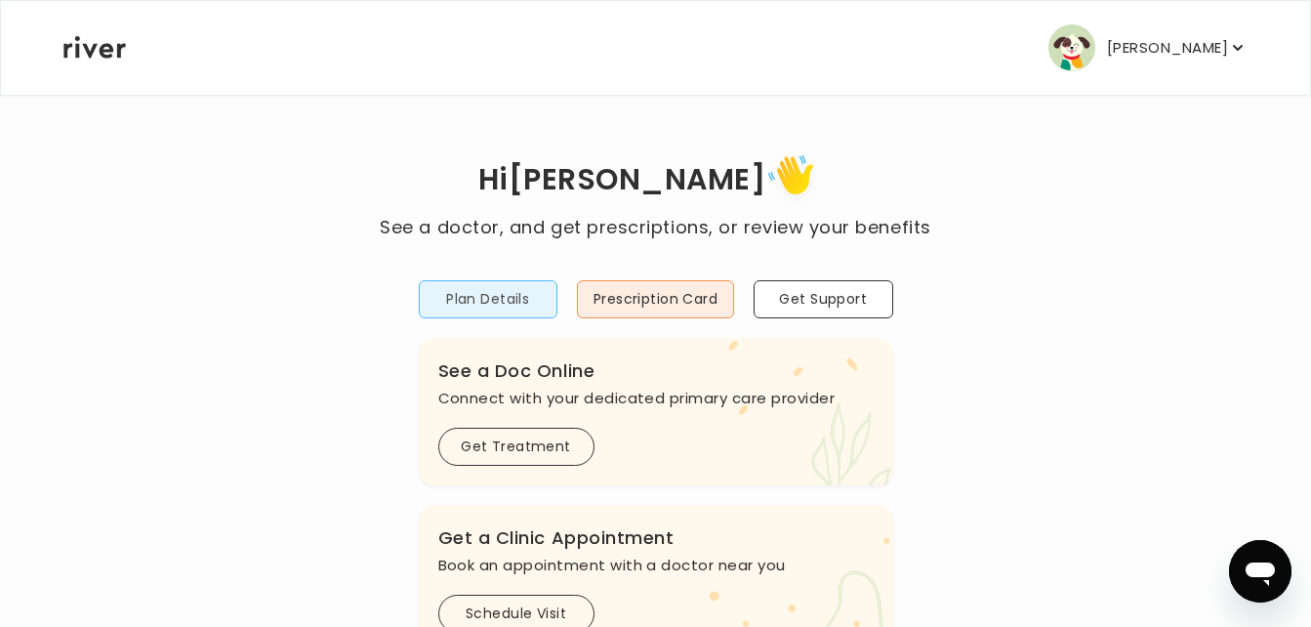
click at [490, 294] on button "Plan Details" at bounding box center [488, 299] width 139 height 38
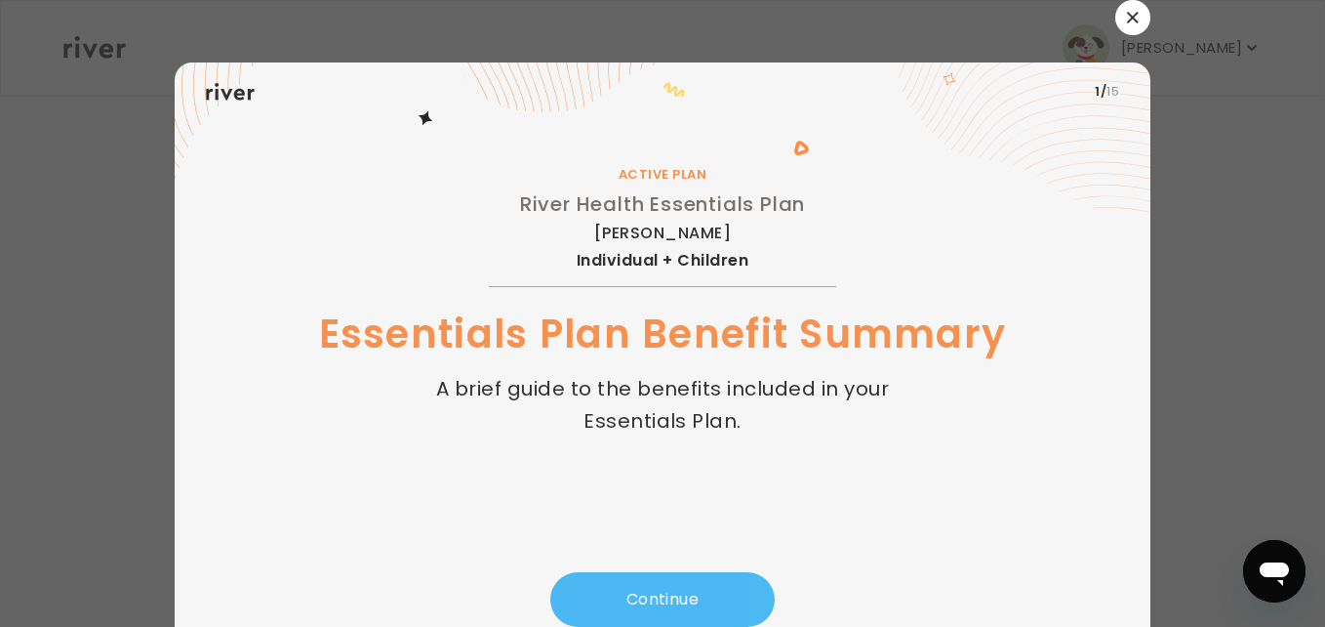
click at [708, 590] on button "Continue" at bounding box center [662, 599] width 224 height 55
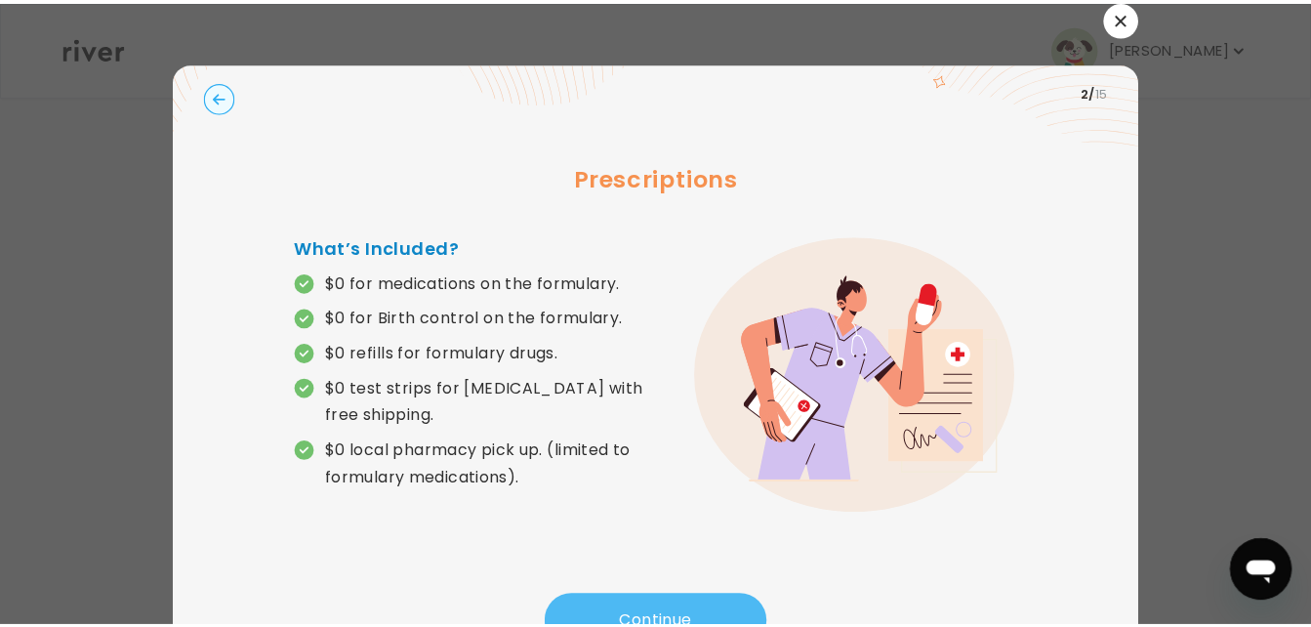
scroll to position [70, 0]
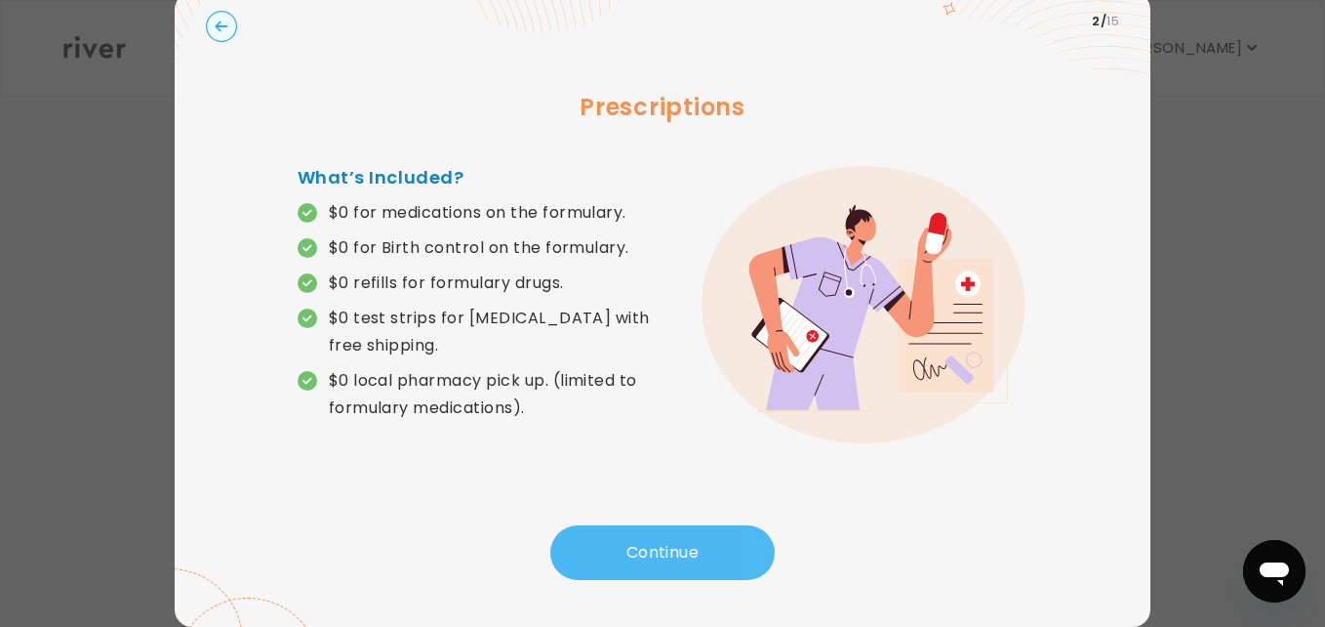
click at [694, 545] on button "Continue" at bounding box center [662, 552] width 224 height 55
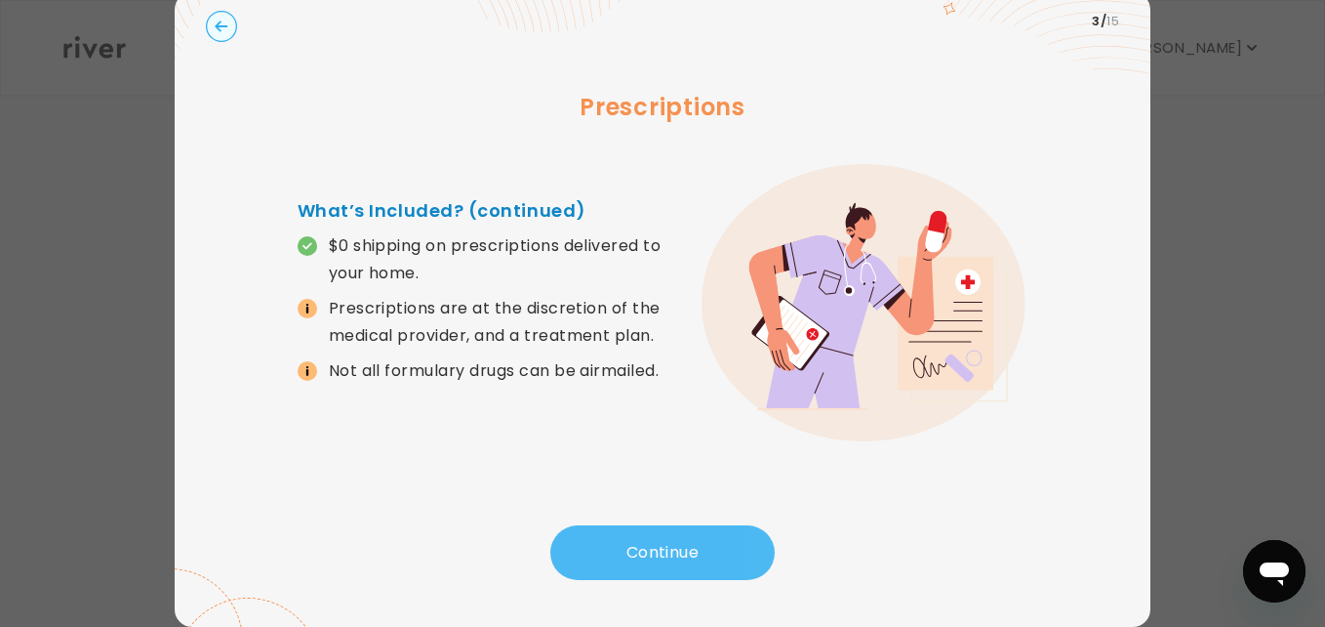
click at [694, 545] on button "Continue" at bounding box center [662, 552] width 224 height 55
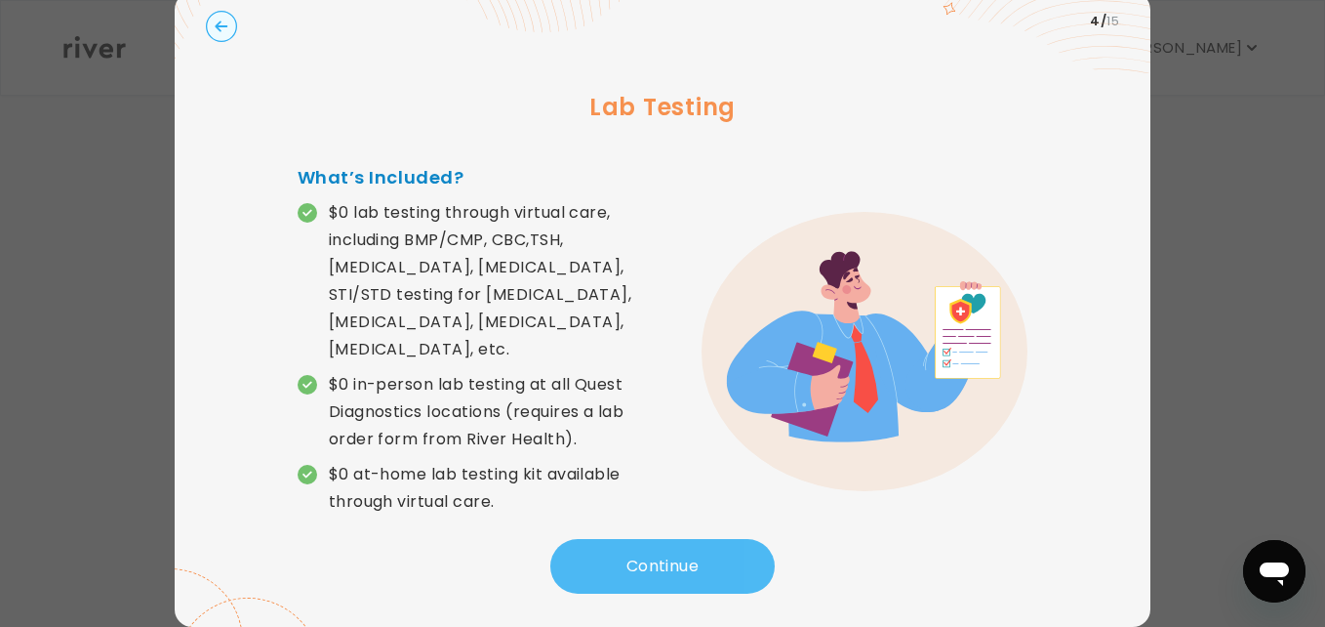
click at [694, 545] on button "Continue" at bounding box center [662, 566] width 224 height 55
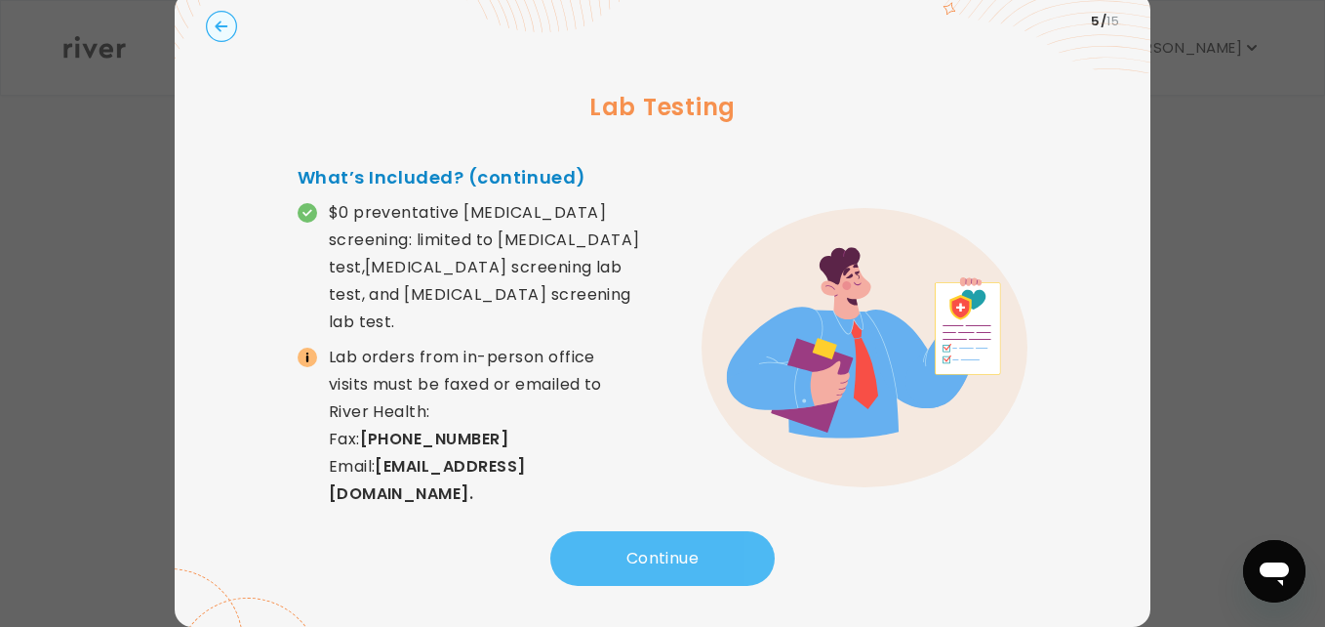
click at [694, 545] on button "Continue" at bounding box center [662, 558] width 224 height 55
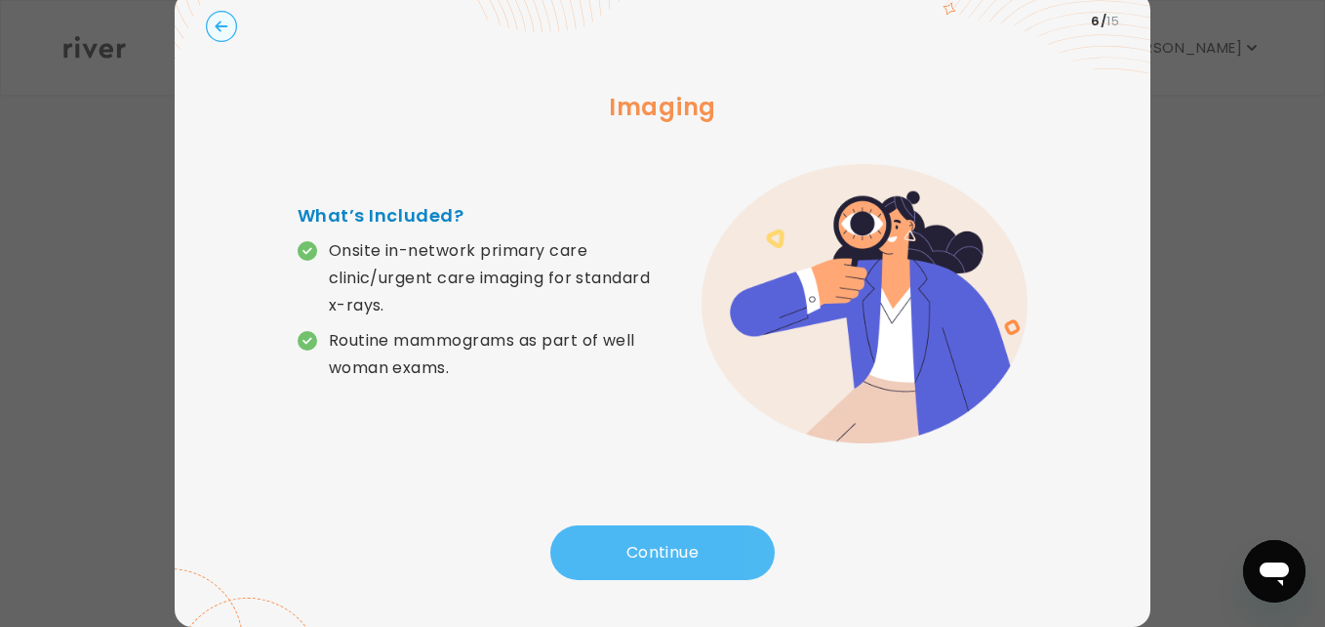
click at [694, 545] on button "Continue" at bounding box center [662, 552] width 224 height 55
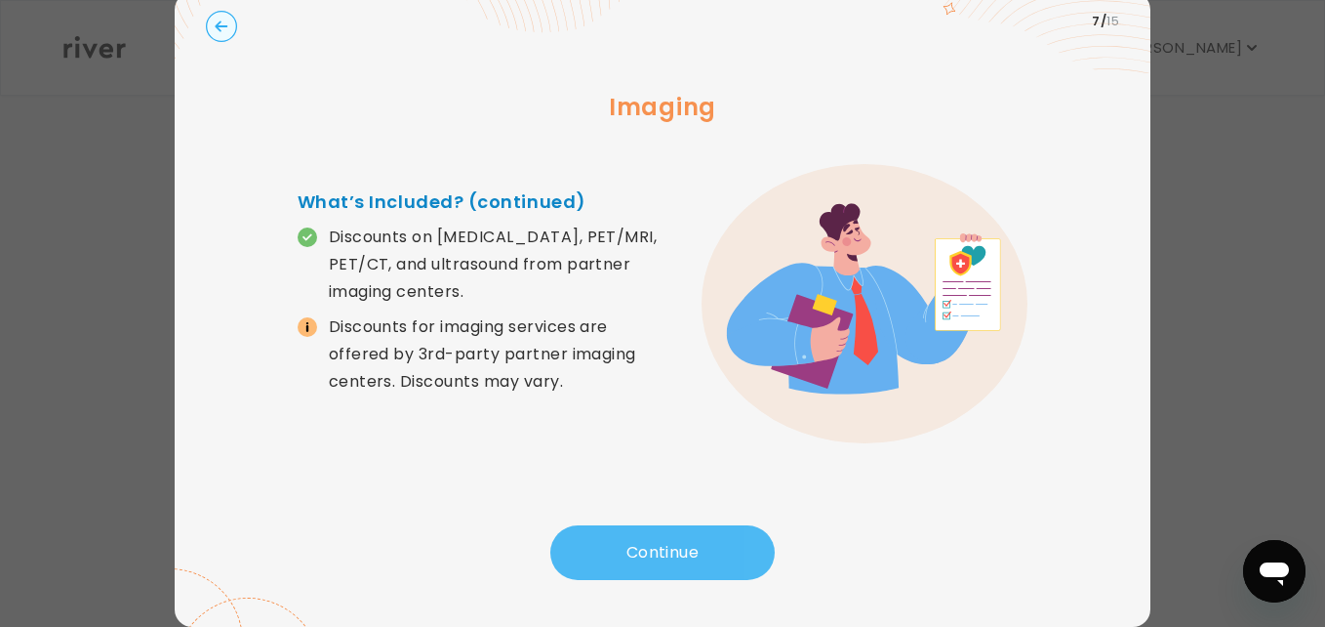
click at [694, 545] on button "Continue" at bounding box center [662, 552] width 224 height 55
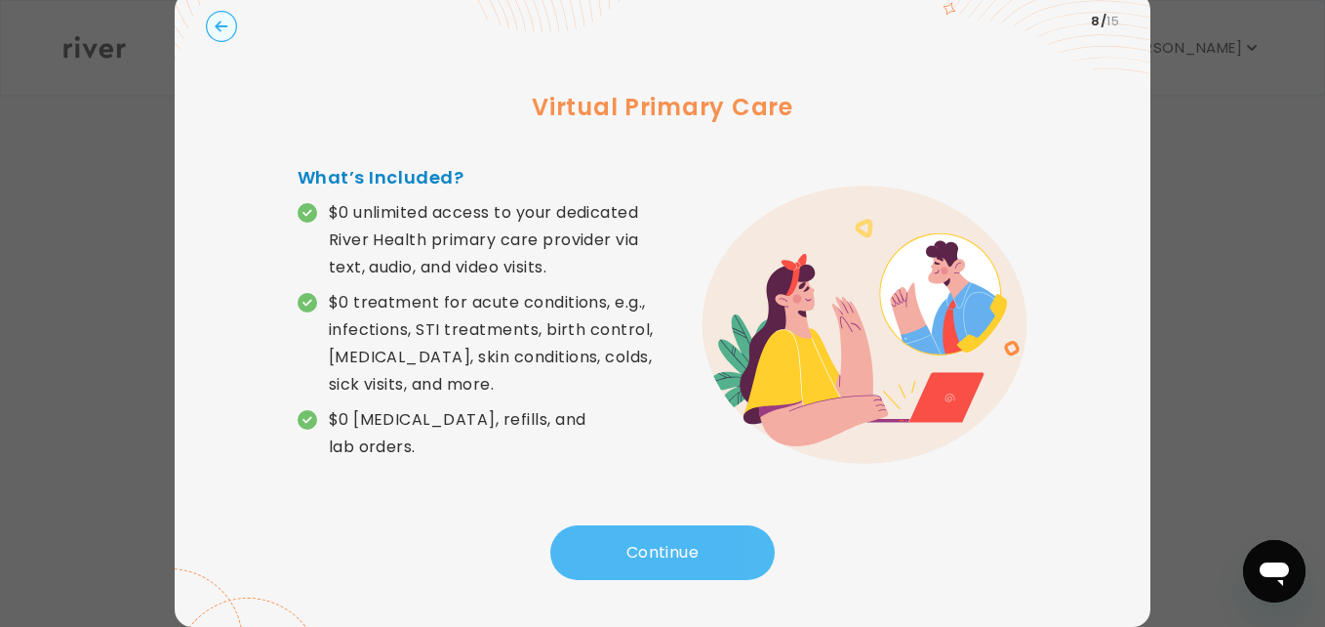
click at [694, 545] on button "Continue" at bounding box center [662, 552] width 224 height 55
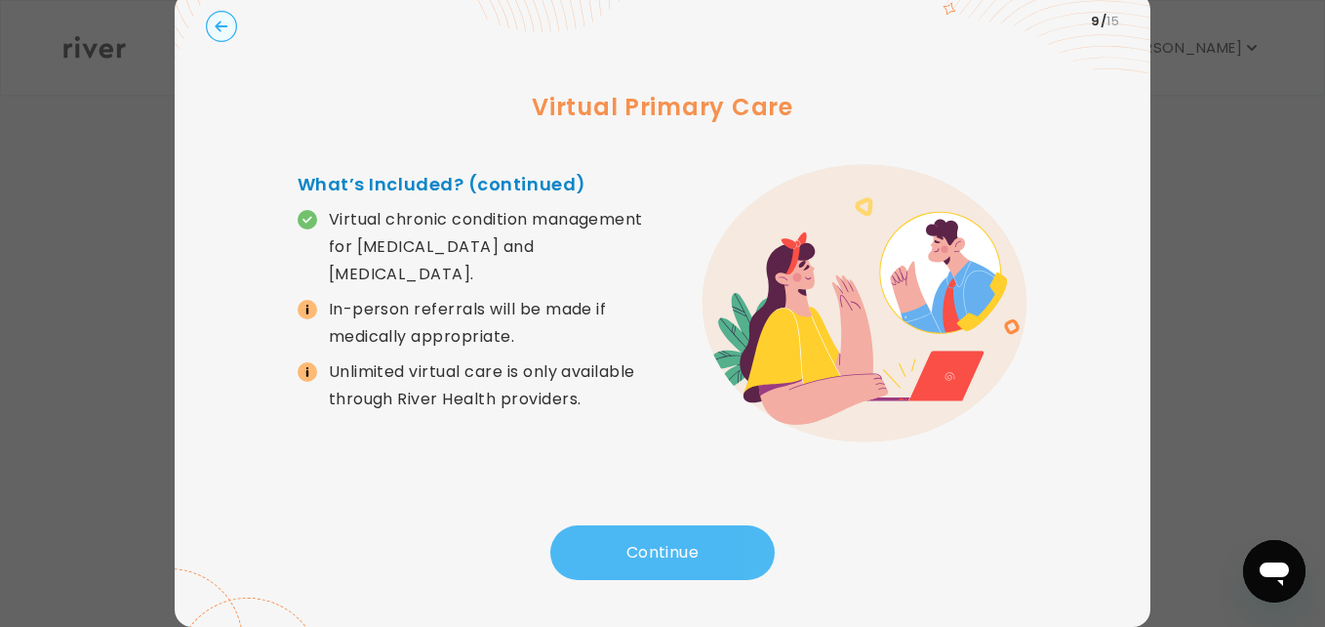
click at [694, 545] on button "Continue" at bounding box center [662, 552] width 224 height 55
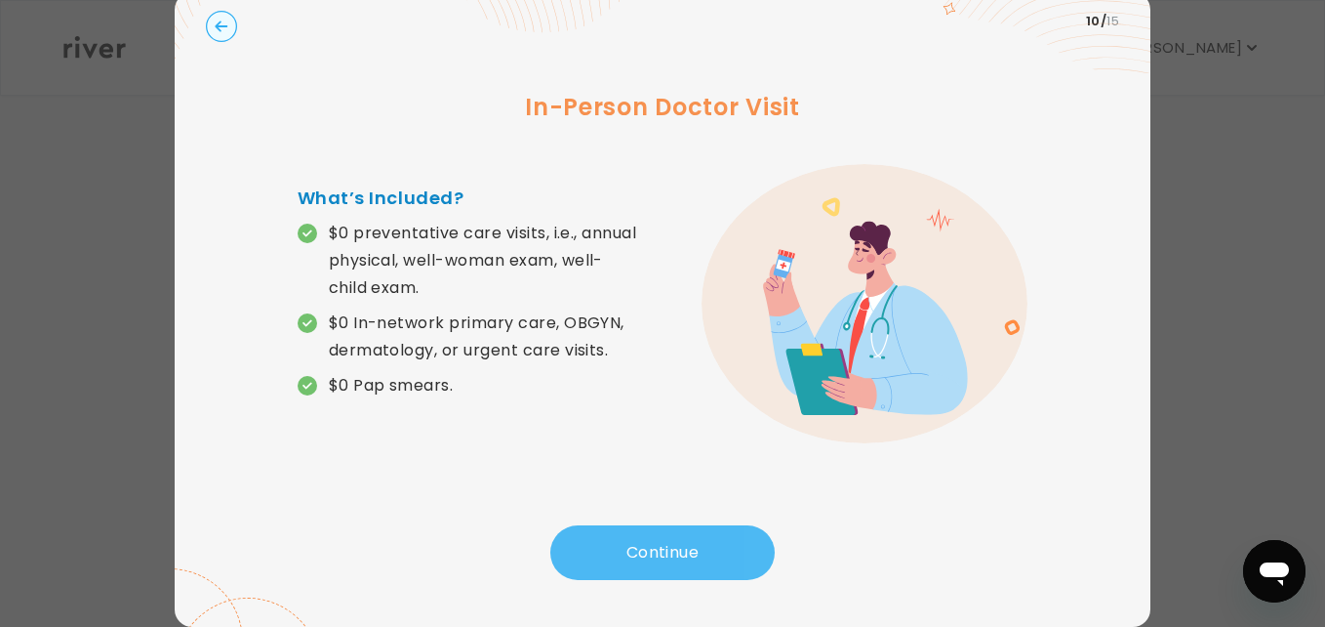
click at [694, 545] on button "Continue" at bounding box center [662, 552] width 224 height 55
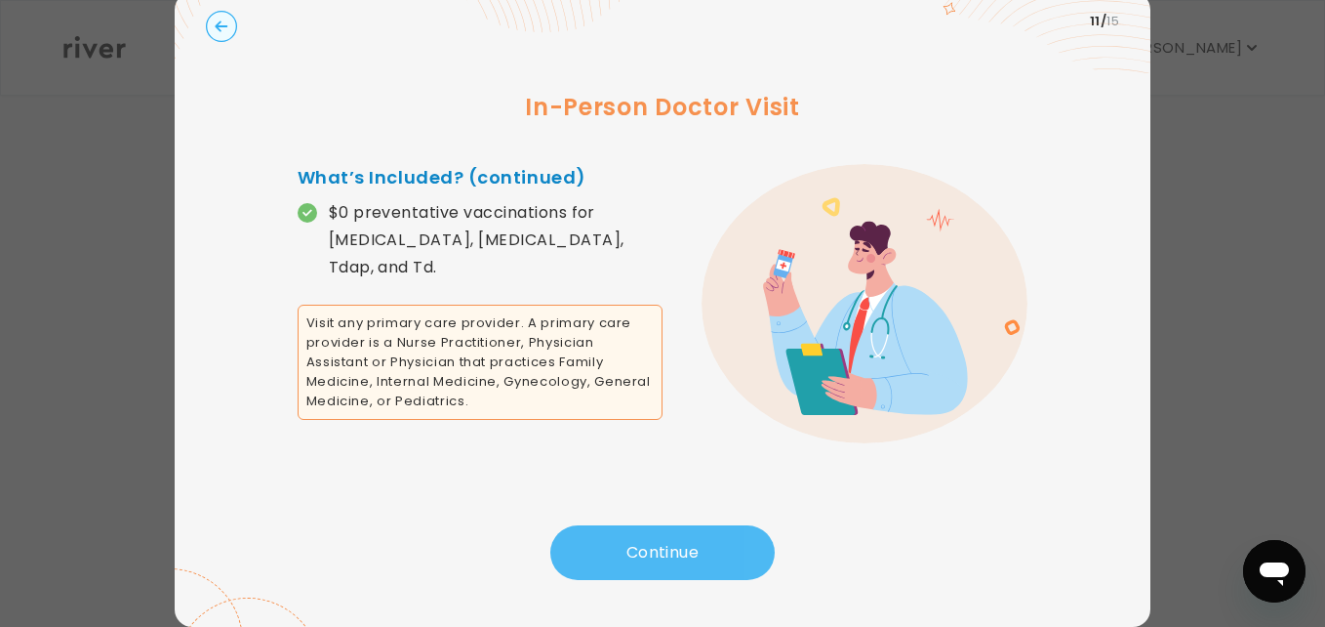
click at [694, 545] on button "Continue" at bounding box center [662, 552] width 224 height 55
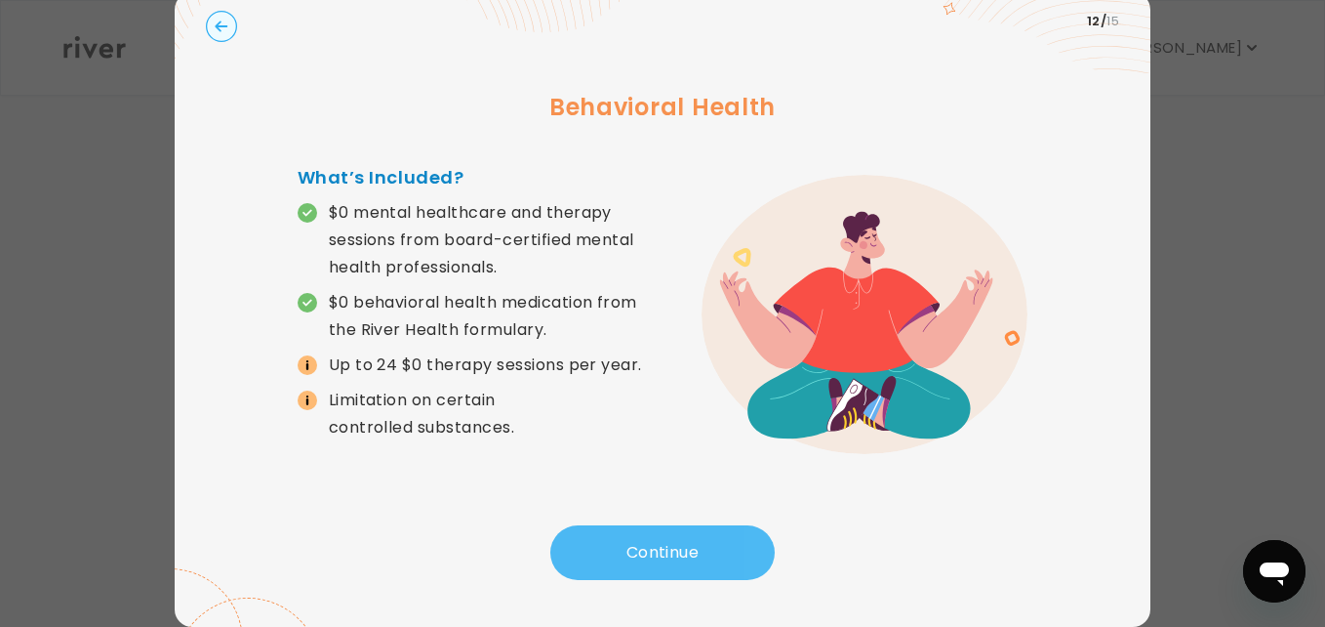
click at [694, 545] on button "Continue" at bounding box center [662, 552] width 224 height 55
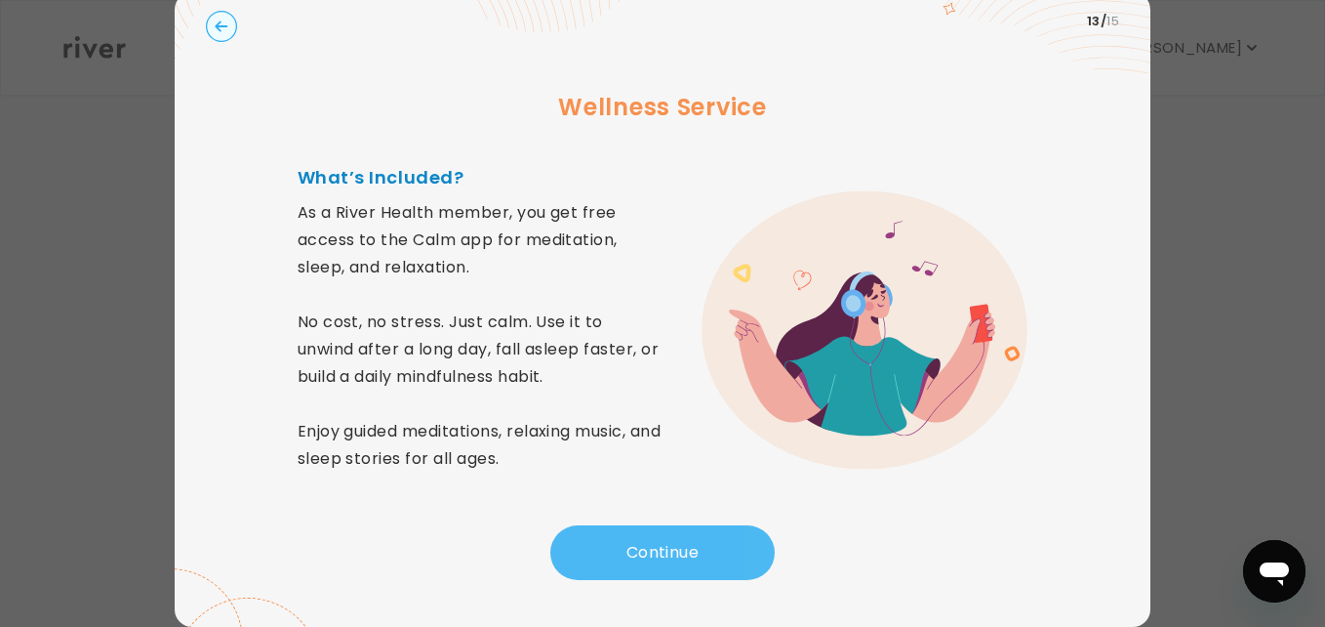
click at [694, 545] on button "Continue" at bounding box center [662, 552] width 224 height 55
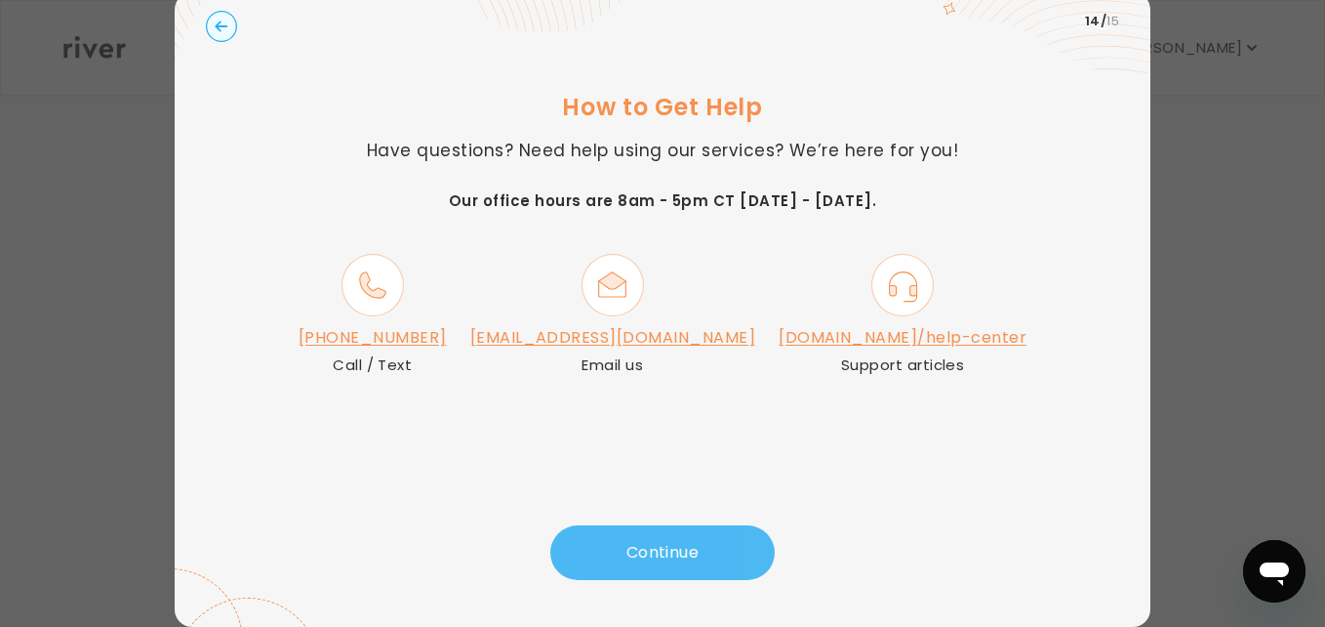
click at [694, 545] on button "Continue" at bounding box center [662, 552] width 224 height 55
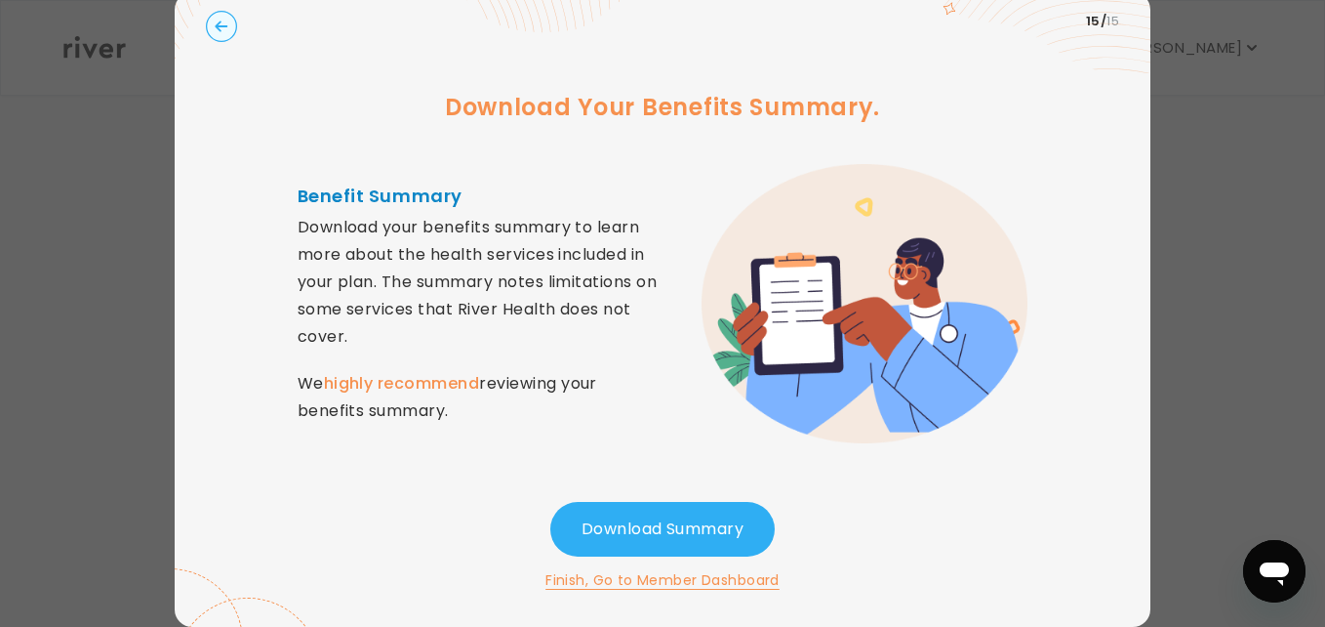
click at [683, 573] on button "Finish, Go to Member Dashboard" at bounding box center [663, 579] width 234 height 23
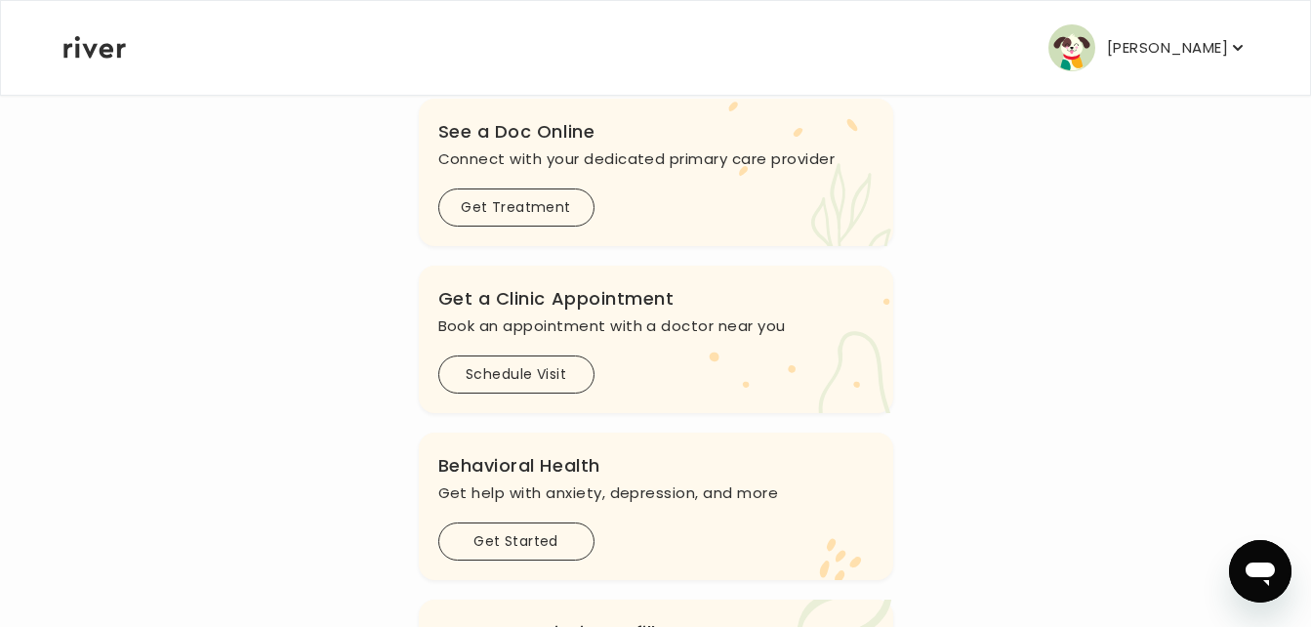
scroll to position [237, 0]
click at [527, 208] on button "Get Treatment" at bounding box center [516, 209] width 156 height 38
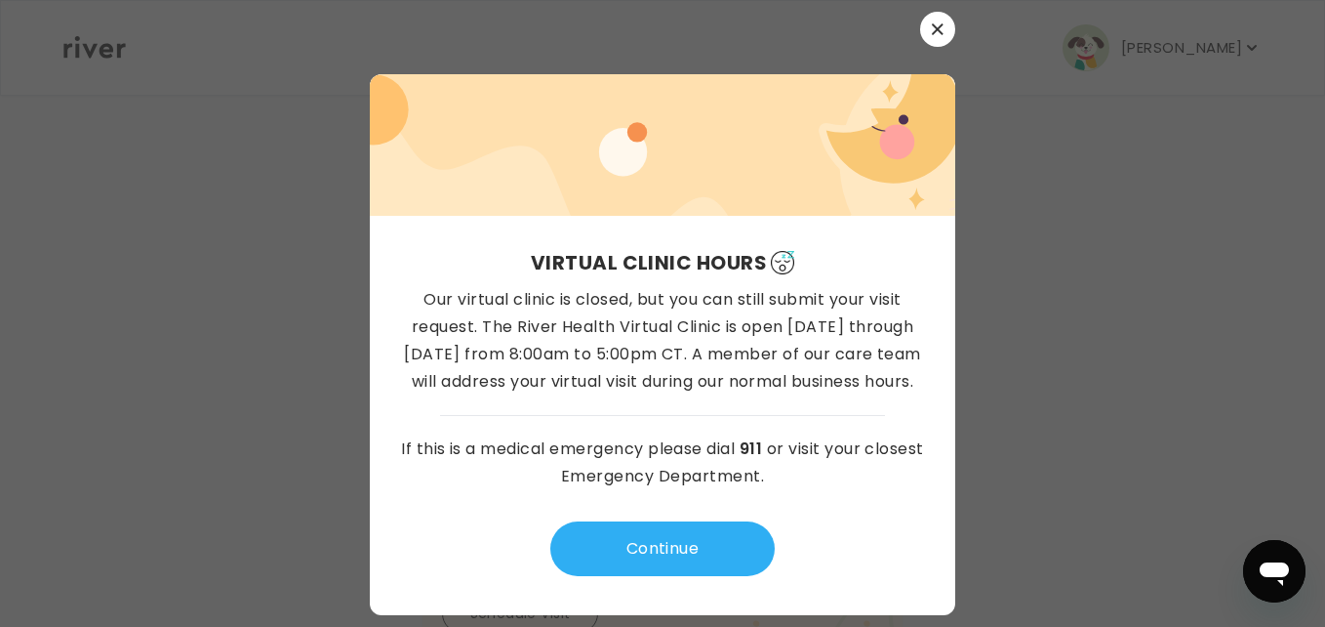
click at [939, 36] on button "button" at bounding box center [937, 29] width 35 height 35
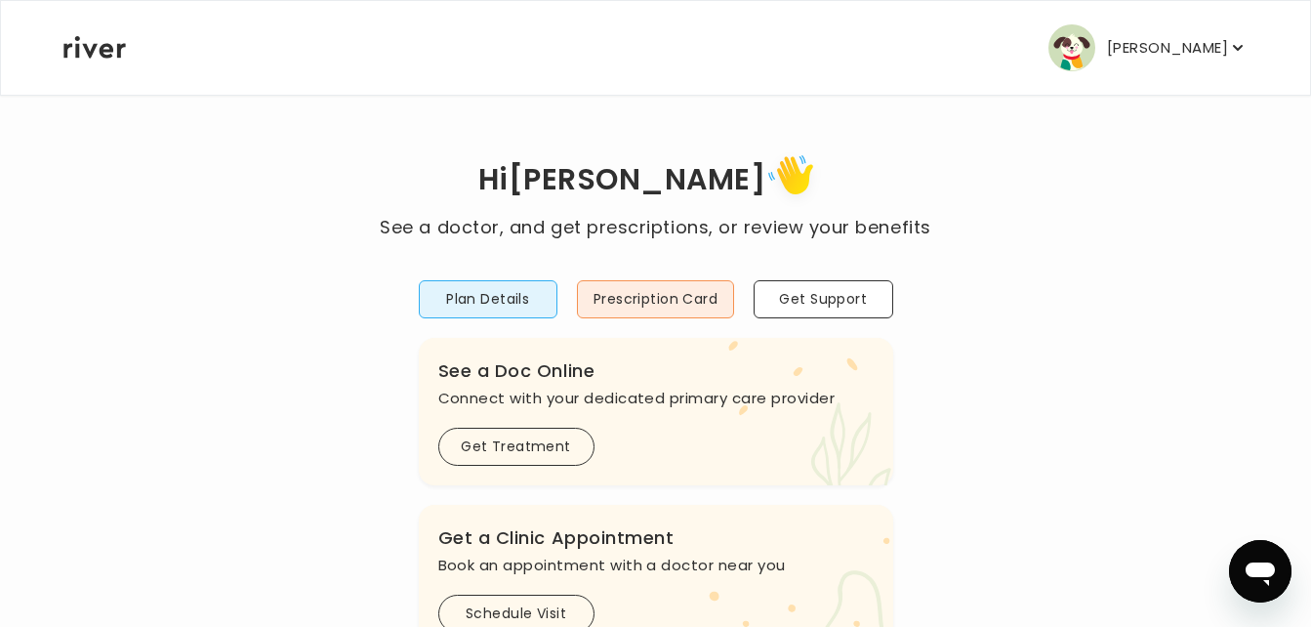
click at [1227, 41] on p "[PERSON_NAME]" at bounding box center [1167, 47] width 121 height 27
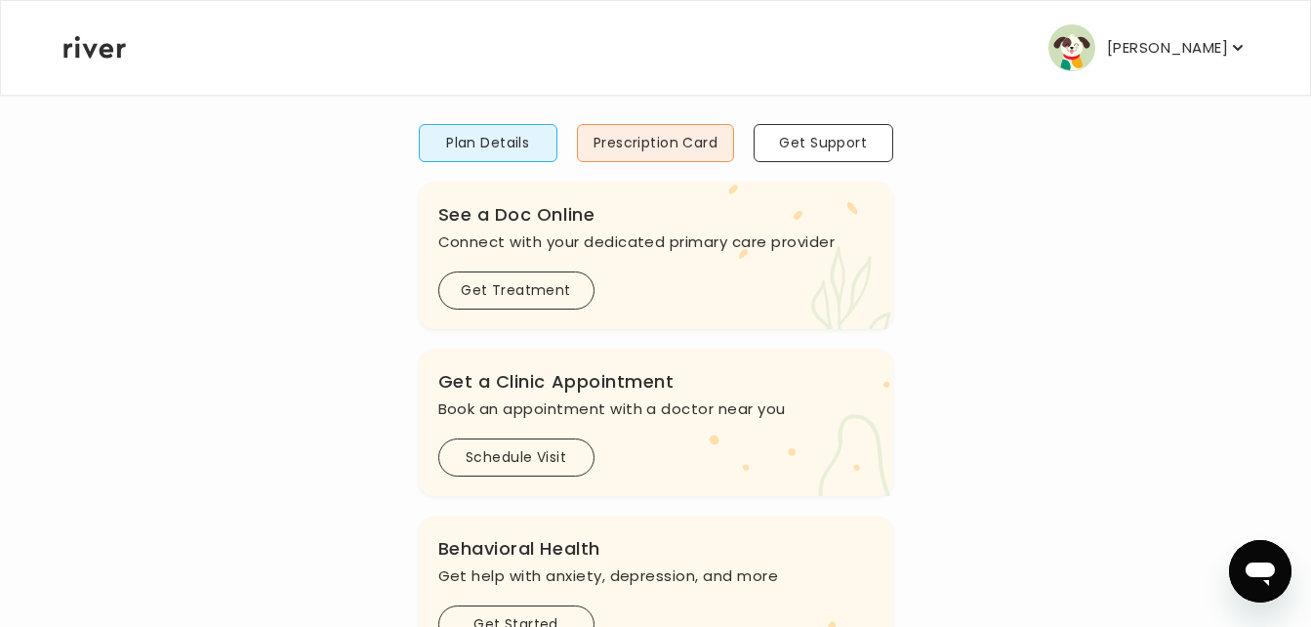
scroll to position [157, 0]
click at [563, 451] on button "Schedule Visit" at bounding box center [516, 456] width 156 height 38
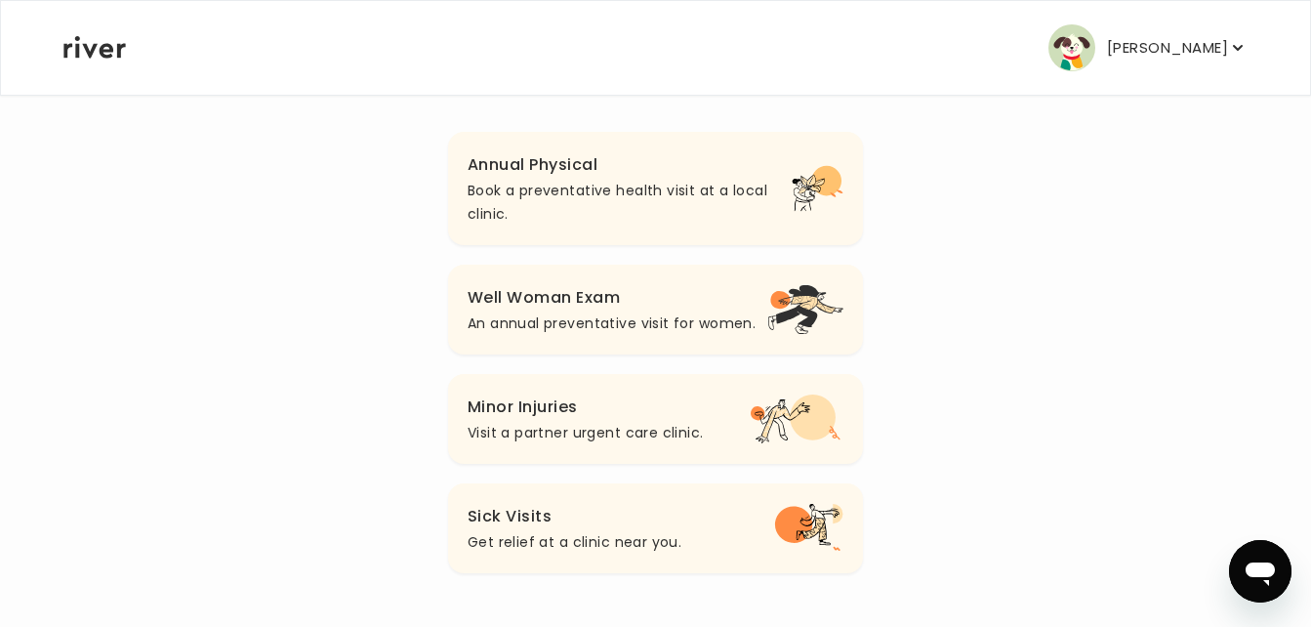
scroll to position [224, 0]
click at [1245, 38] on icon "button" at bounding box center [1238, 48] width 20 height 20
click at [954, 123] on div "Back Book a Clinic Appointment What type of clinic appointment are you looking …" at bounding box center [655, 247] width 1186 height 757
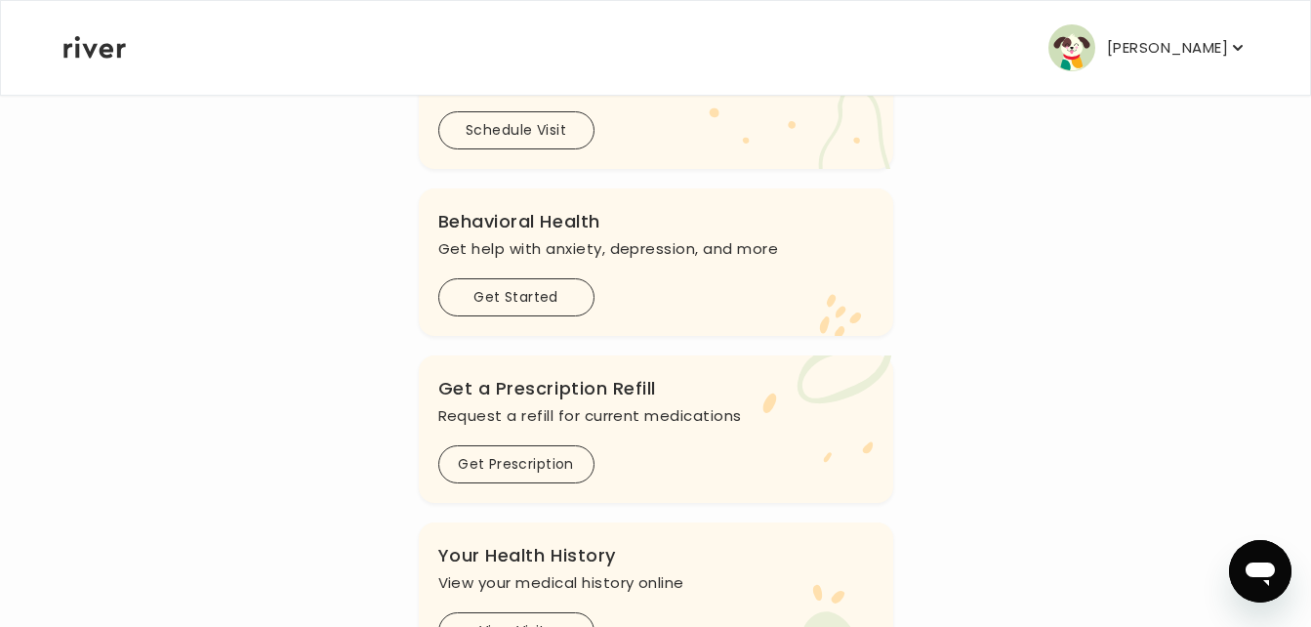
scroll to position [499, 0]
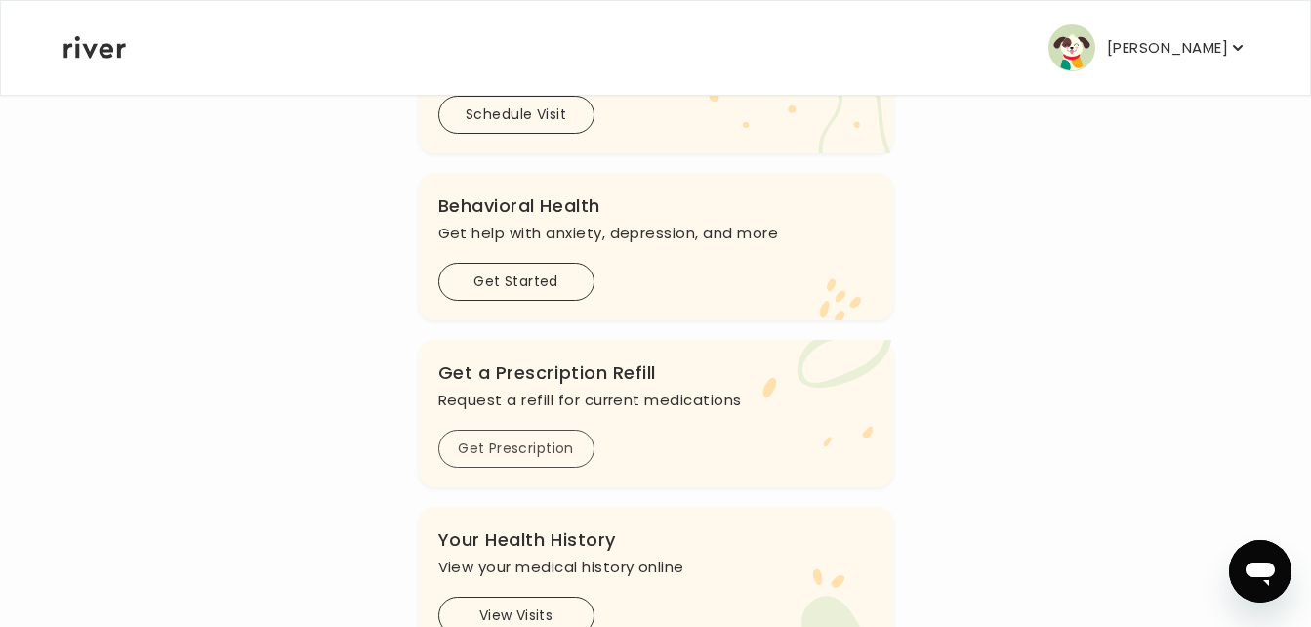
click at [555, 439] on button "Get Prescription" at bounding box center [516, 448] width 156 height 38
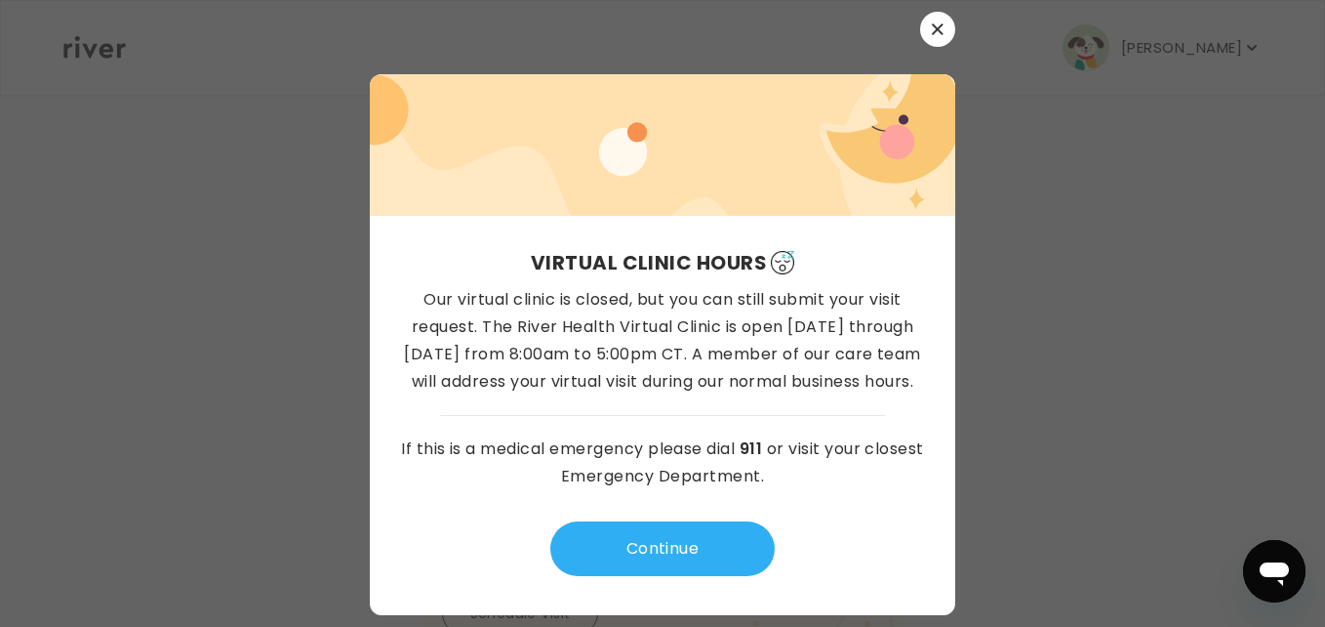
click at [947, 24] on button "button" at bounding box center [937, 29] width 35 height 35
